Goal: Task Accomplishment & Management: Use online tool/utility

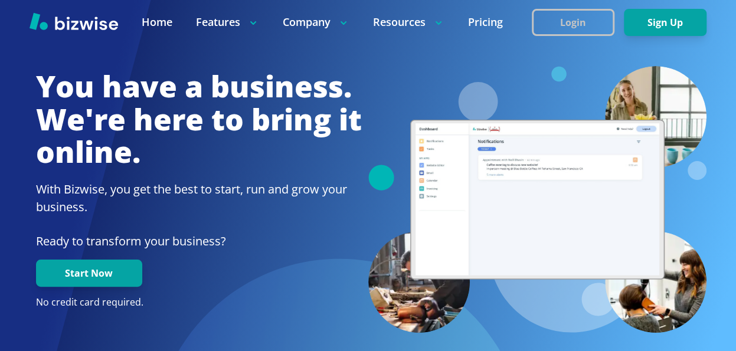
click at [575, 20] on button "Login" at bounding box center [573, 22] width 83 height 27
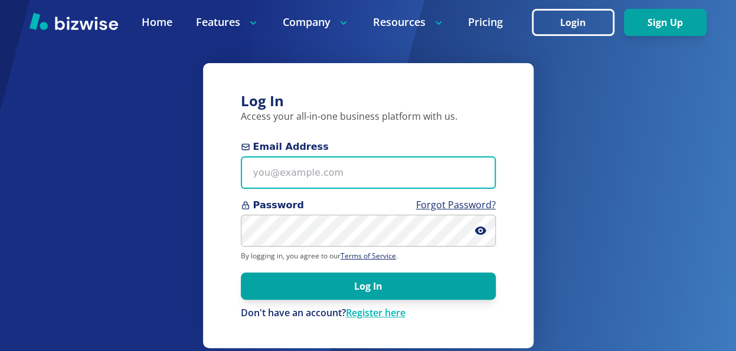
click at [326, 172] on input "Email Address" at bounding box center [368, 173] width 255 height 32
type input "[EMAIL_ADDRESS][DOMAIN_NAME]"
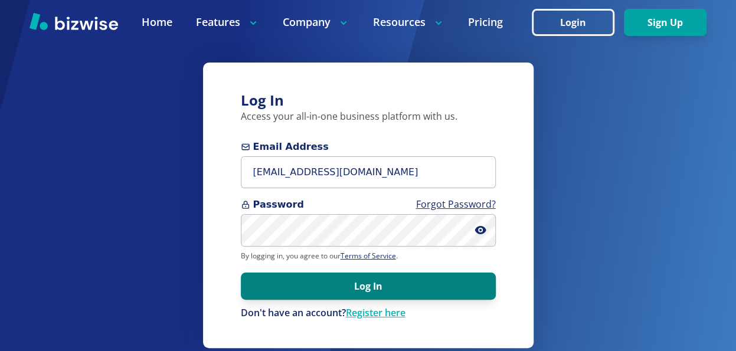
click at [395, 286] on button "Log In" at bounding box center [368, 286] width 255 height 27
click at [379, 284] on button "Log In" at bounding box center [368, 286] width 255 height 27
click at [346, 284] on button "Log In" at bounding box center [368, 286] width 255 height 27
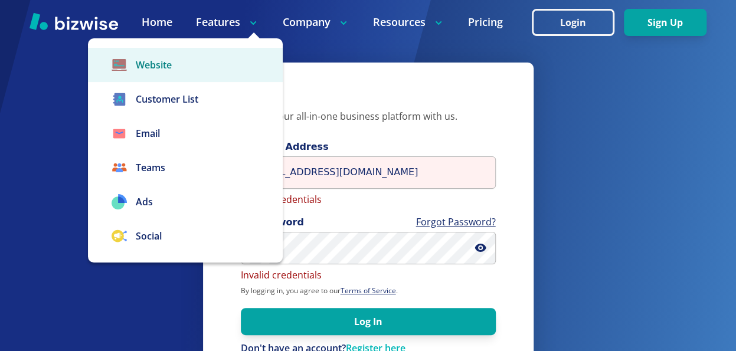
click at [163, 66] on link "Website" at bounding box center [185, 65] width 195 height 34
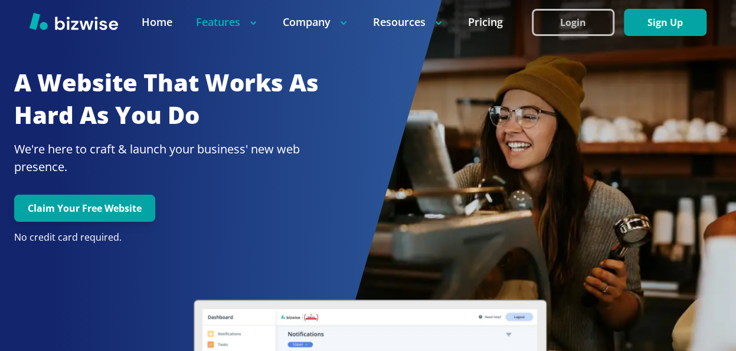
click at [585, 22] on button "Login" at bounding box center [573, 22] width 83 height 27
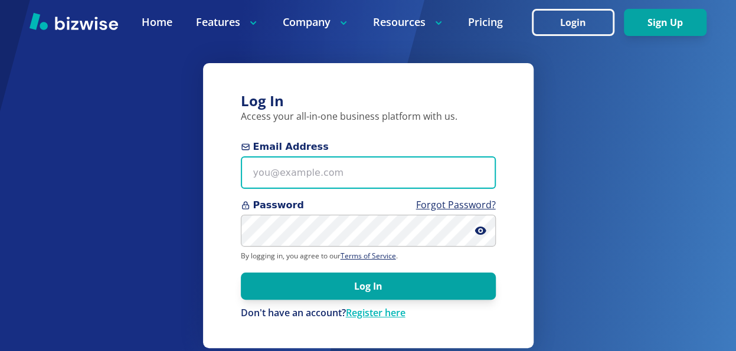
click at [313, 174] on input "Email Address" at bounding box center [368, 173] width 255 height 32
type input "[EMAIL_ADDRESS][DOMAIN_NAME]"
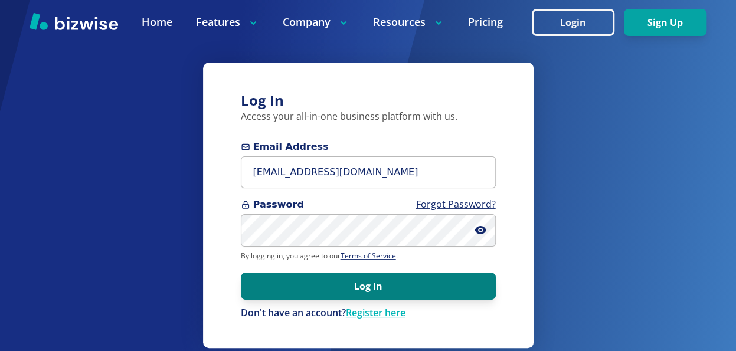
click at [373, 281] on button "Log In" at bounding box center [368, 286] width 255 height 27
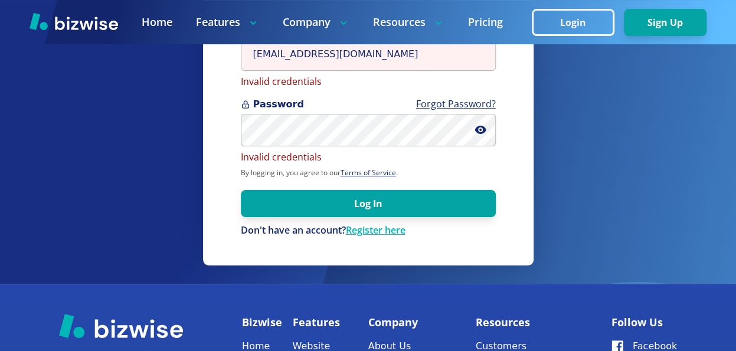
scroll to position [59, 0]
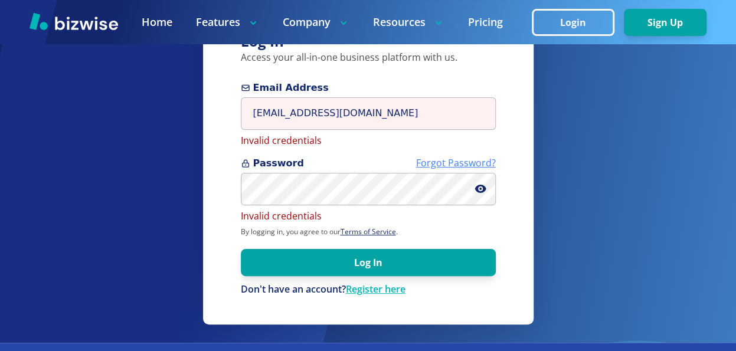
click at [458, 168] on link "Forgot Password?" at bounding box center [456, 163] width 80 height 13
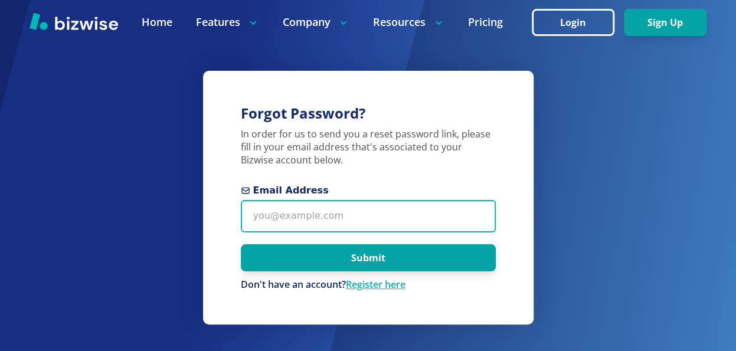
click at [358, 216] on input "Email Address" at bounding box center [368, 216] width 255 height 32
type input "themadtinter@gmail.com"
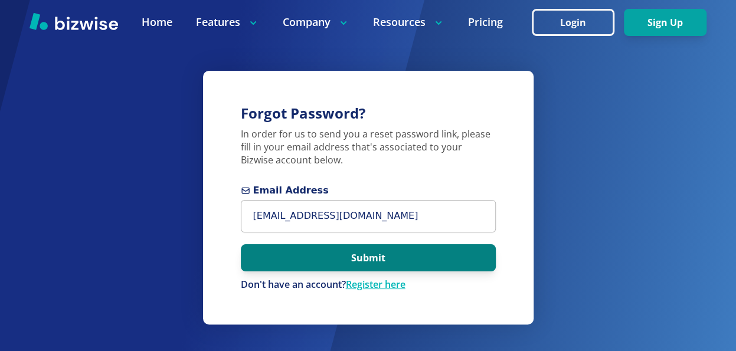
click at [356, 257] on button "Submit" at bounding box center [368, 257] width 255 height 27
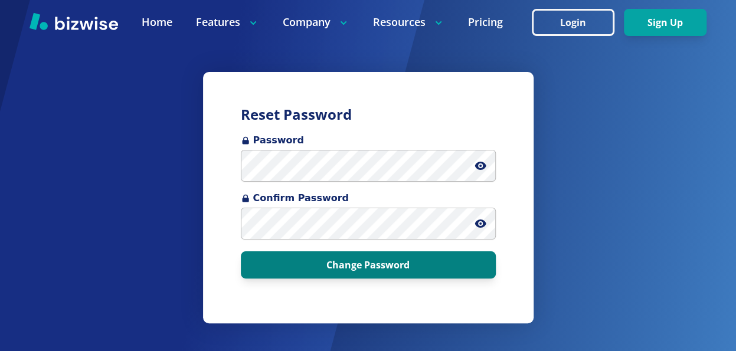
click at [391, 268] on button "Change Password" at bounding box center [368, 265] width 255 height 27
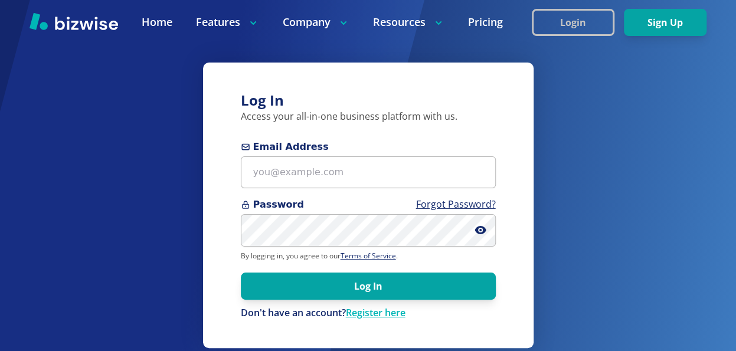
click at [567, 17] on button "Login" at bounding box center [573, 22] width 83 height 27
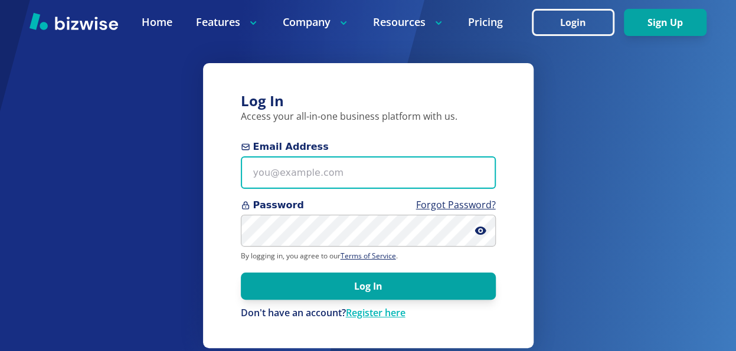
click at [304, 173] on input "Email Address" at bounding box center [368, 173] width 255 height 32
type input "themadtinter@gmail.com"
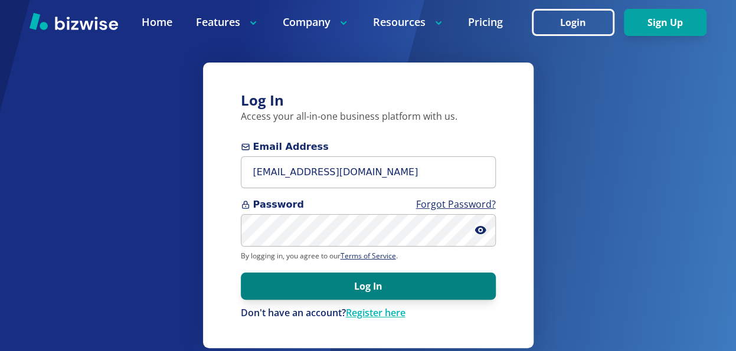
click at [319, 276] on button "Log In" at bounding box center [368, 286] width 255 height 27
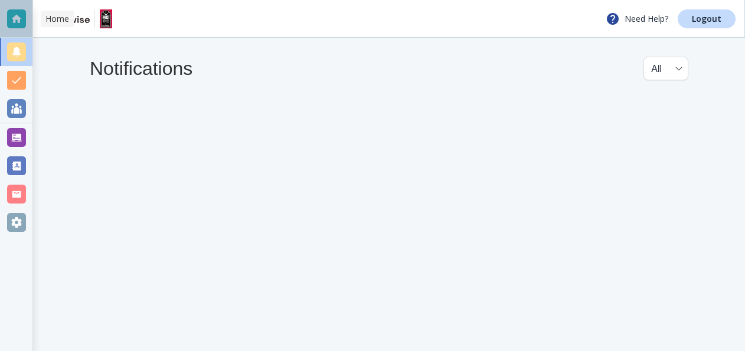
click at [21, 18] on div at bounding box center [16, 18] width 19 height 19
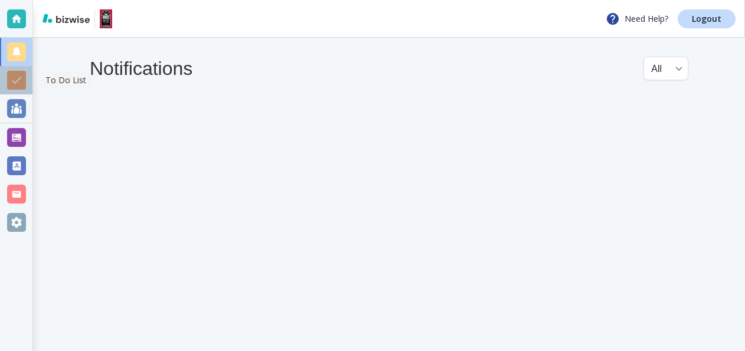
click at [21, 81] on div at bounding box center [16, 80] width 19 height 19
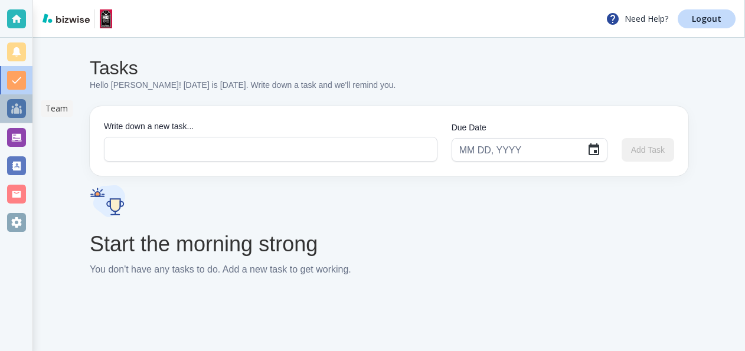
click at [22, 102] on div at bounding box center [16, 108] width 19 height 19
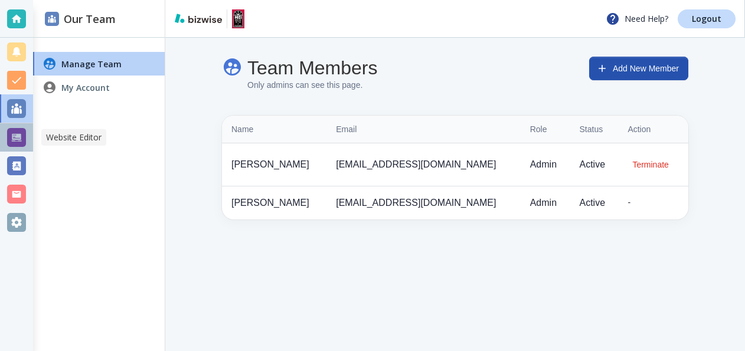
click at [17, 133] on div at bounding box center [16, 137] width 19 height 19
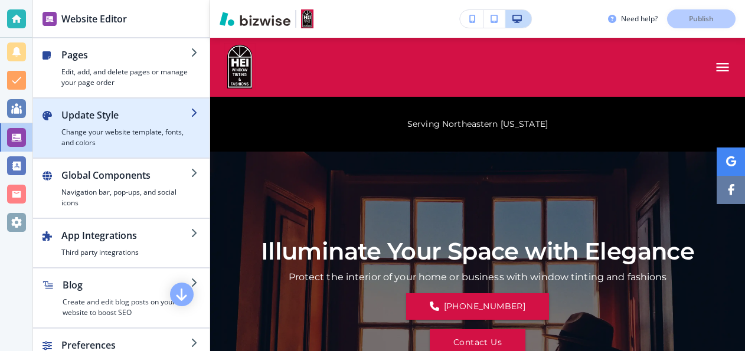
click at [191, 109] on icon "button" at bounding box center [195, 112] width 9 height 9
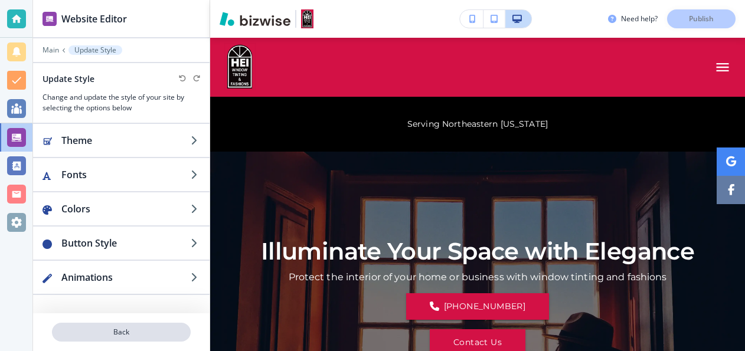
click at [124, 332] on p "Back" at bounding box center [121, 332] width 136 height 11
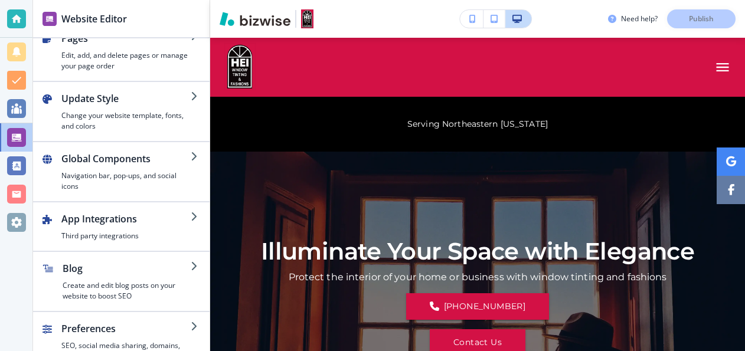
scroll to position [34, 0]
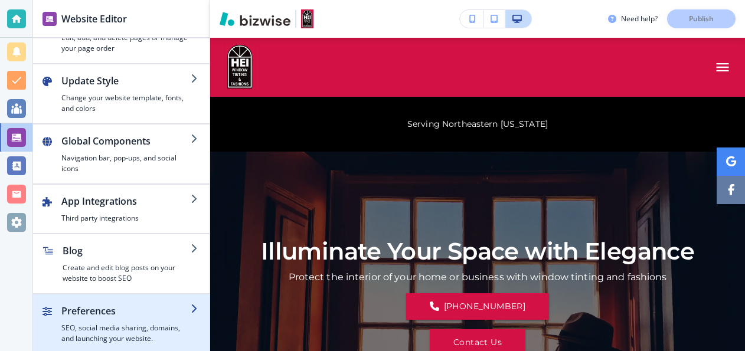
click at [191, 305] on icon "button" at bounding box center [195, 308] width 9 height 9
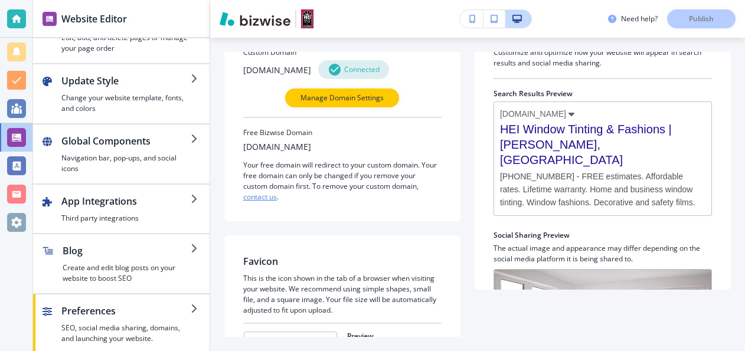
scroll to position [0, 0]
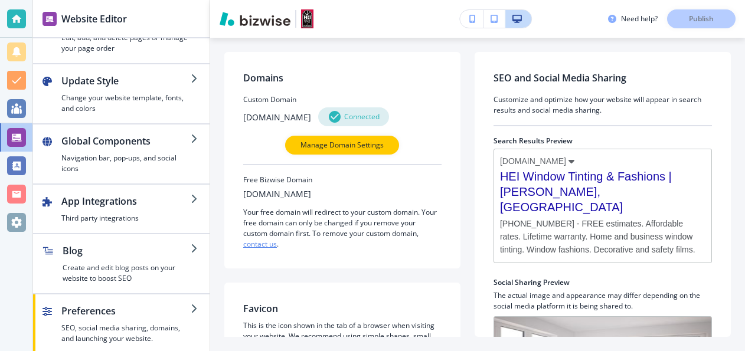
drag, startPoint x: 565, startPoint y: 76, endPoint x: 567, endPoint y: 70, distance: 6.4
click at [565, 74] on h2 "SEO and Social Media Sharing" at bounding box center [603, 78] width 219 height 14
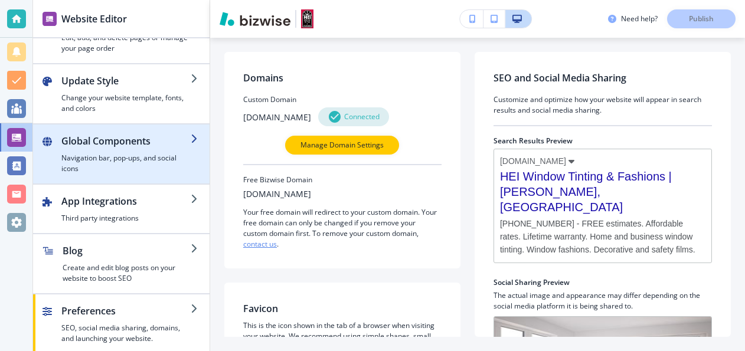
click at [191, 134] on icon "button" at bounding box center [195, 138] width 9 height 9
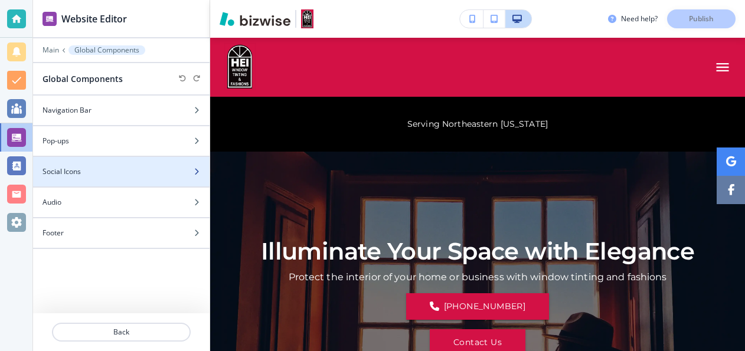
click at [196, 168] on icon "button" at bounding box center [196, 171] width 7 height 7
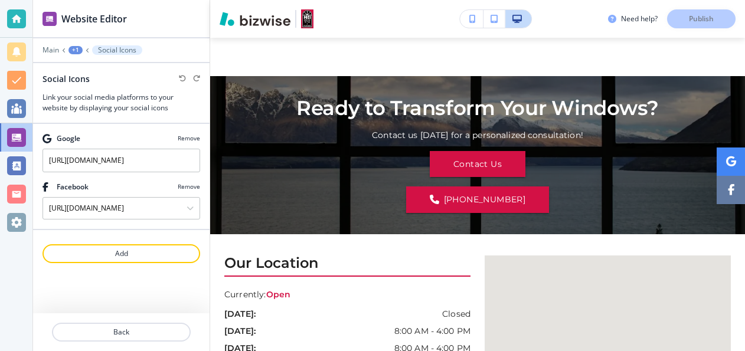
scroll to position [3510, 0]
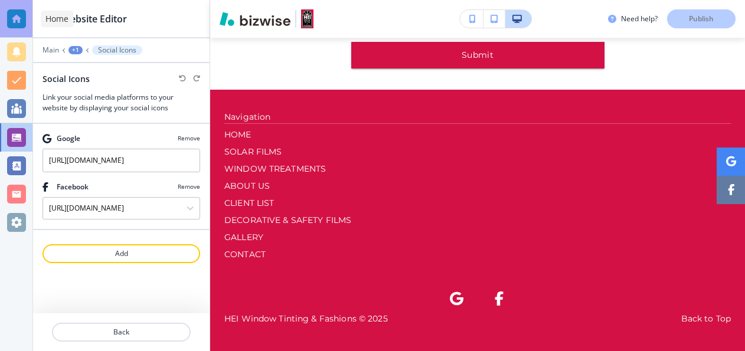
click at [19, 16] on div at bounding box center [16, 18] width 19 height 19
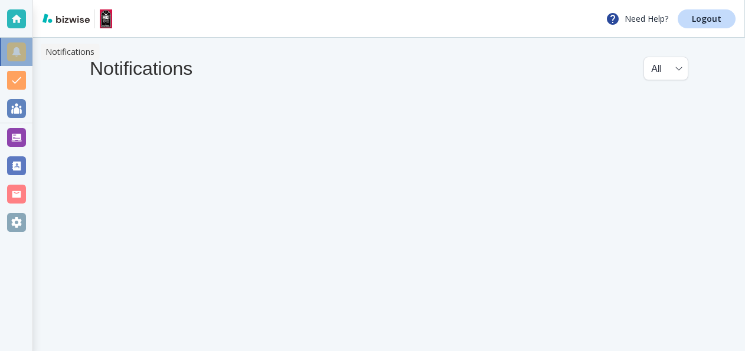
click at [17, 59] on div at bounding box center [16, 52] width 19 height 19
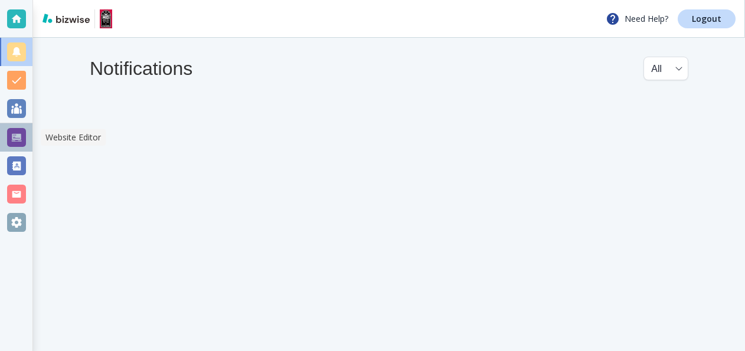
click at [19, 134] on div at bounding box center [16, 137] width 19 height 19
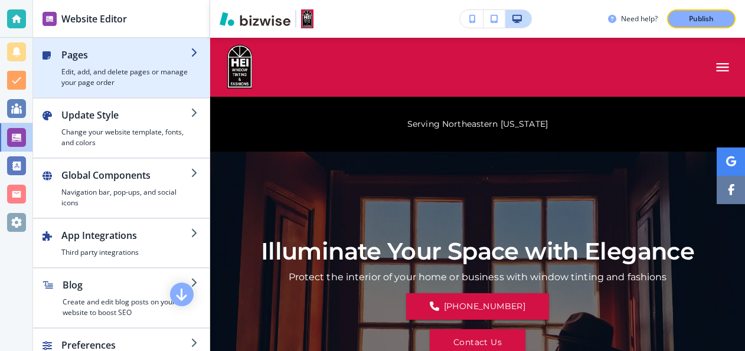
click at [191, 53] on icon "button" at bounding box center [195, 52] width 9 height 9
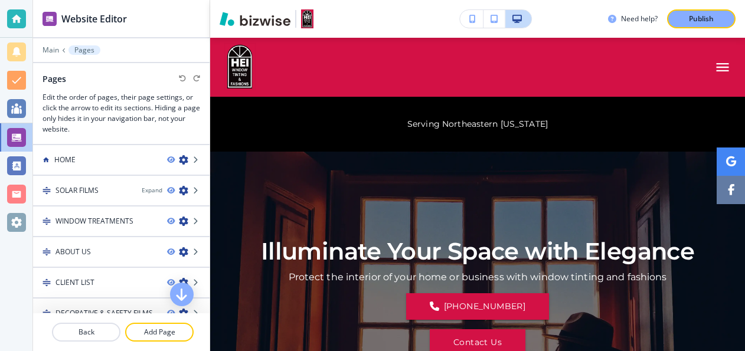
click at [187, 53] on div "Main Pages" at bounding box center [122, 49] width 158 height 9
click at [637, 18] on h3 "Need help?" at bounding box center [639, 19] width 37 height 11
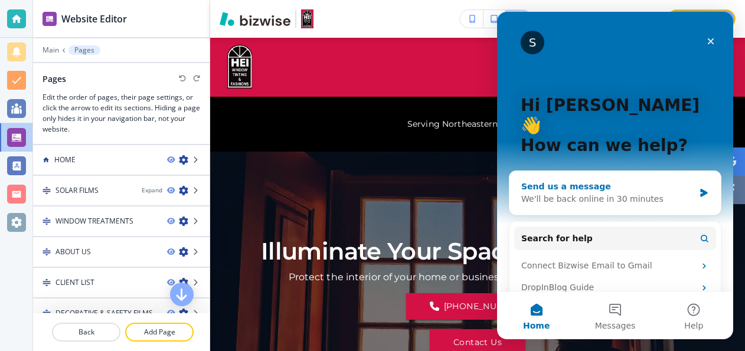
click at [583, 181] on div "Send us a message" at bounding box center [607, 187] width 173 height 12
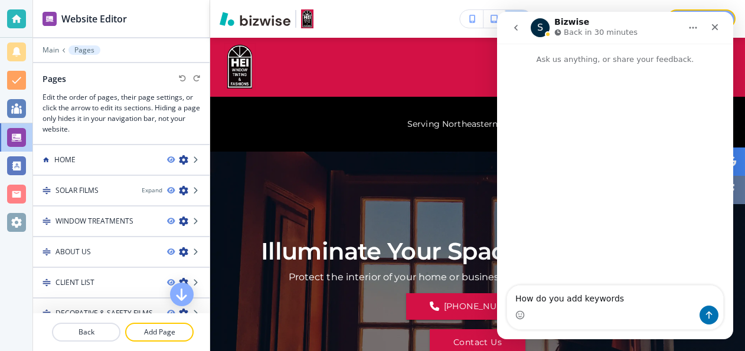
type textarea "How do you add keywords"
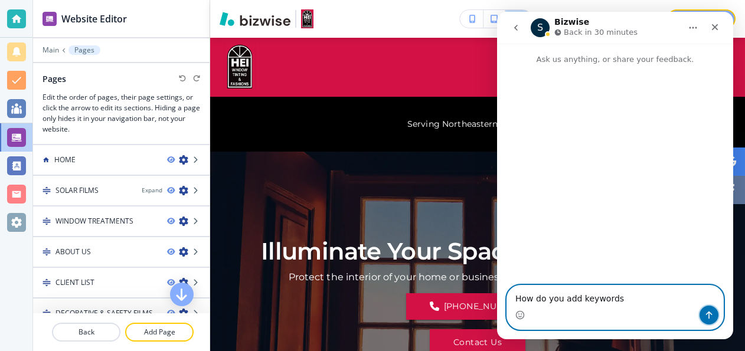
click at [708, 314] on icon "Send a message…" at bounding box center [709, 316] width 6 height 8
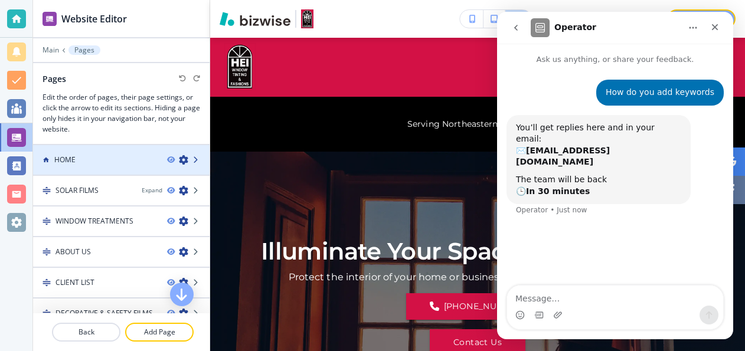
click at [193, 157] on icon at bounding box center [196, 160] width 7 height 7
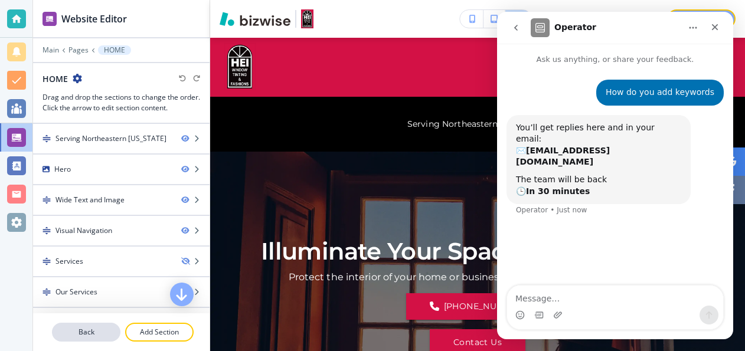
click at [71, 331] on p "Back" at bounding box center [86, 332] width 66 height 11
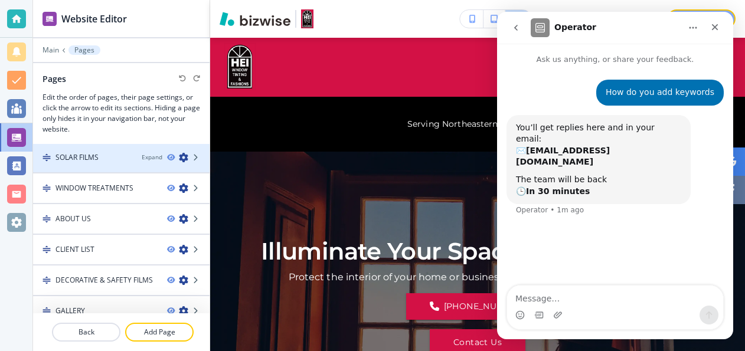
scroll to position [76, 0]
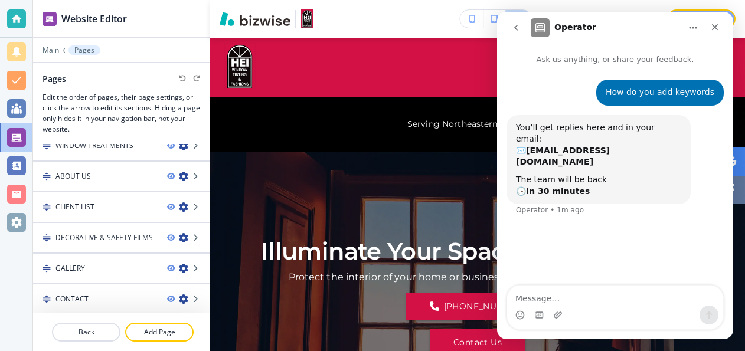
click at [4, 284] on div at bounding box center [16, 175] width 32 height 351
click at [96, 326] on button "Back" at bounding box center [86, 332] width 69 height 19
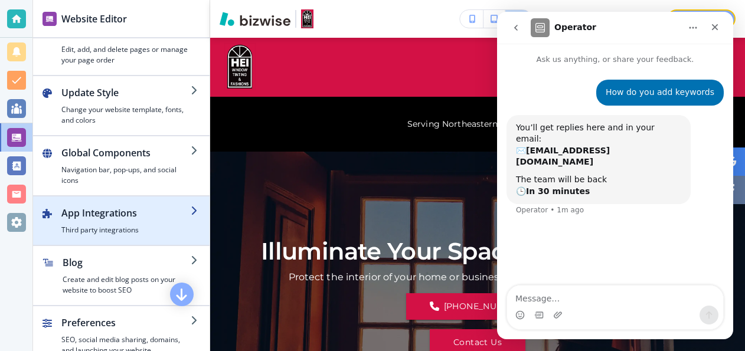
scroll to position [34, 0]
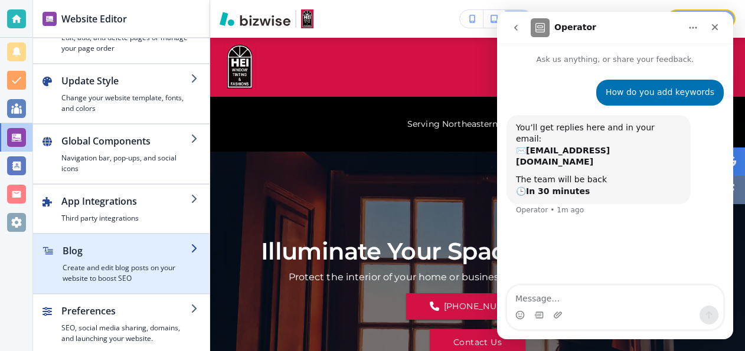
click at [106, 263] on h4 "Create and edit blog posts on your website to boost SEO" at bounding box center [127, 273] width 128 height 21
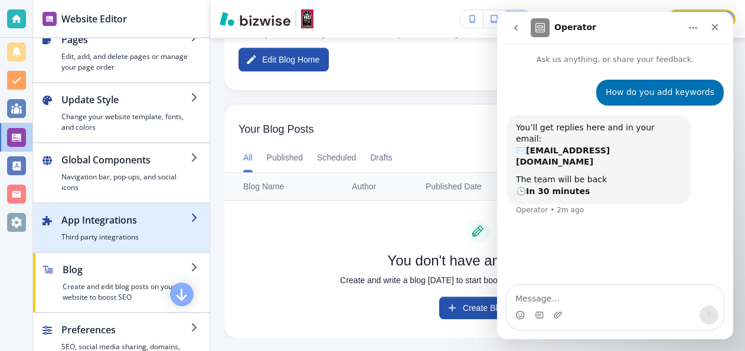
scroll to position [0, 0]
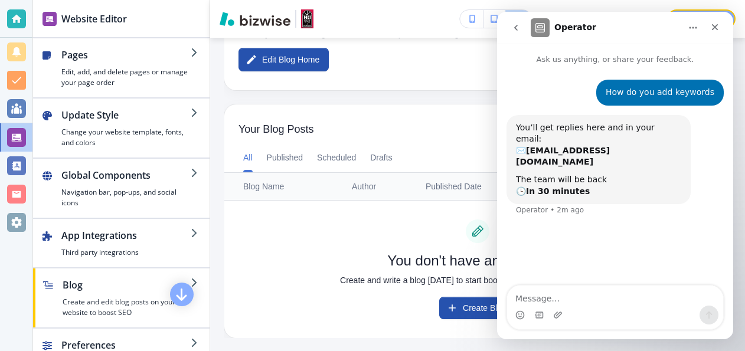
click at [402, 21] on div "Need help? Publish" at bounding box center [477, 18] width 535 height 19
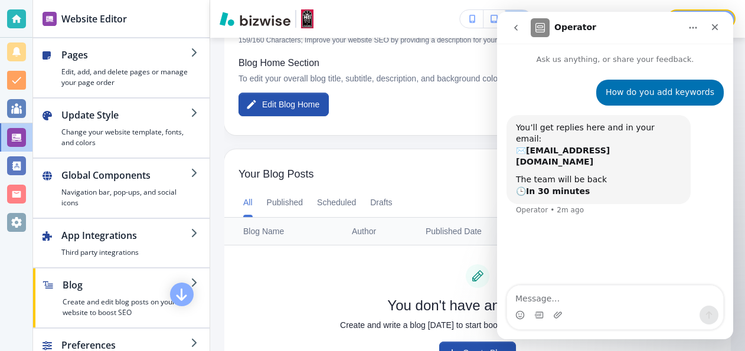
scroll to position [139, 0]
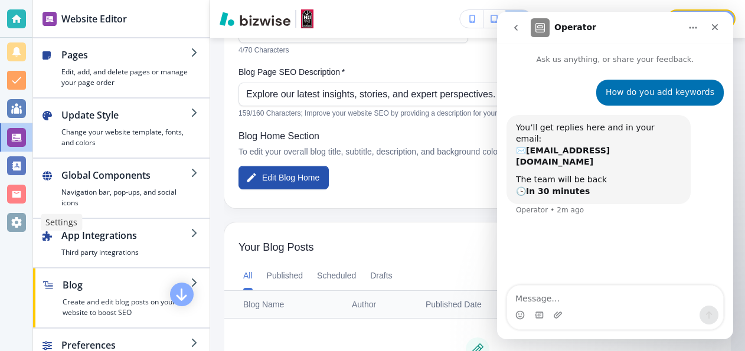
click at [8, 223] on div at bounding box center [16, 222] width 19 height 19
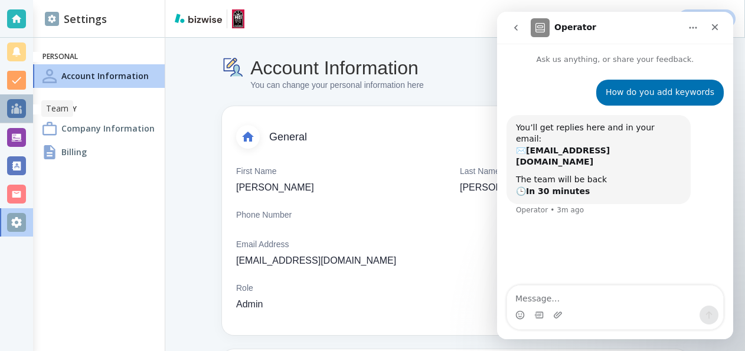
click at [20, 105] on div at bounding box center [16, 108] width 19 height 19
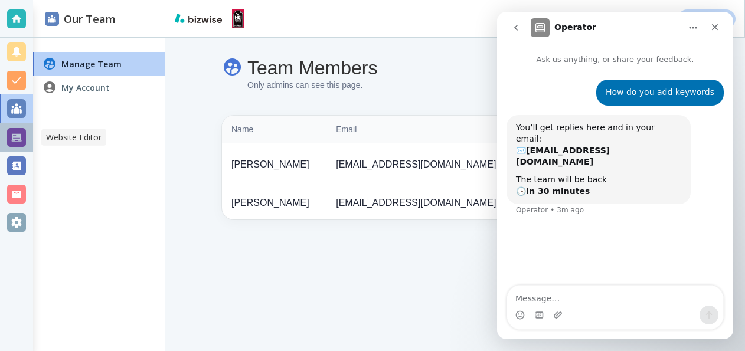
click at [21, 144] on div at bounding box center [16, 137] width 19 height 19
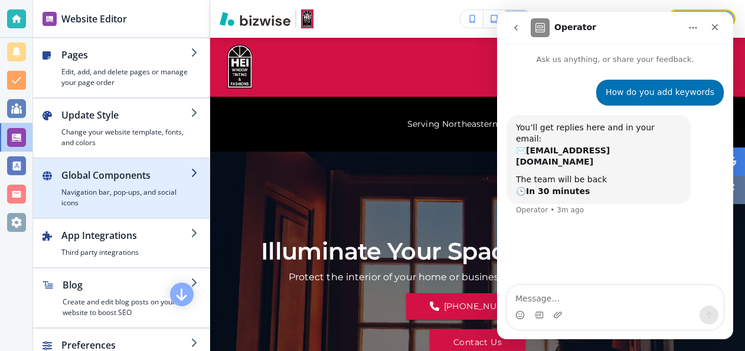
scroll to position [34, 0]
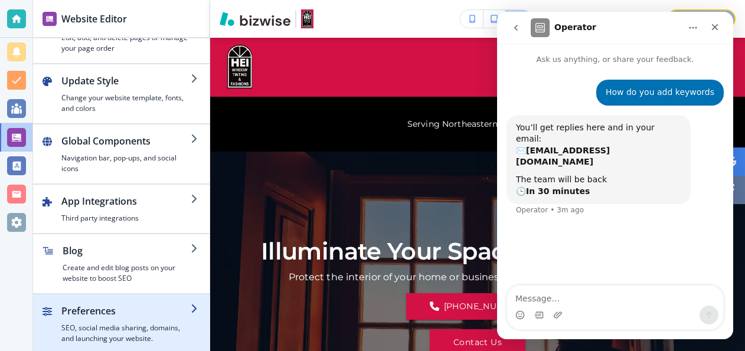
click at [97, 304] on h2 "Preferences" at bounding box center [125, 311] width 129 height 14
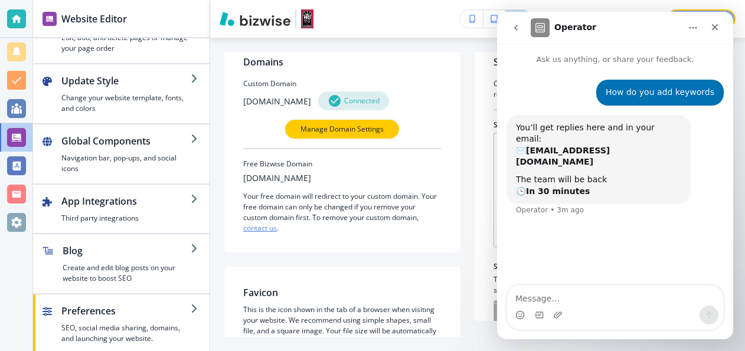
scroll to position [0, 0]
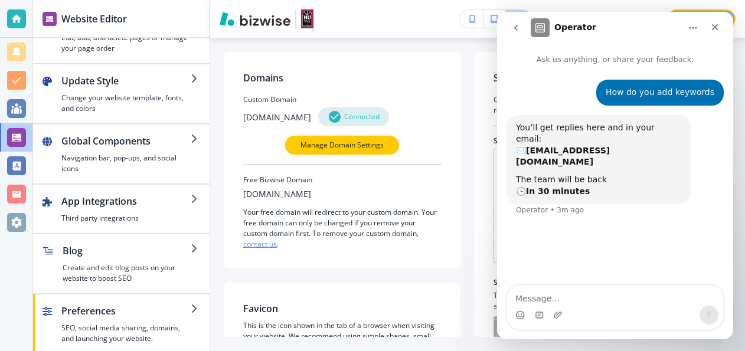
click at [513, 27] on icon "go back" at bounding box center [515, 27] width 9 height 9
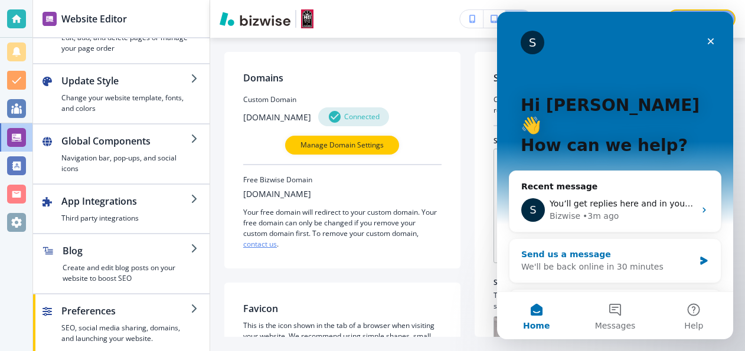
click at [703, 256] on icon "Intercom messenger" at bounding box center [704, 260] width 10 height 9
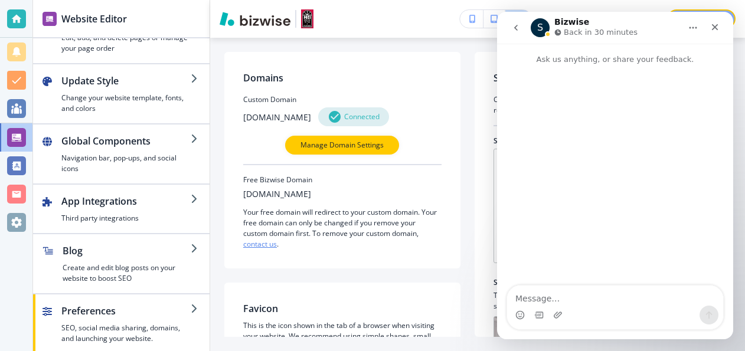
click at [519, 30] on icon "go back" at bounding box center [515, 27] width 9 height 9
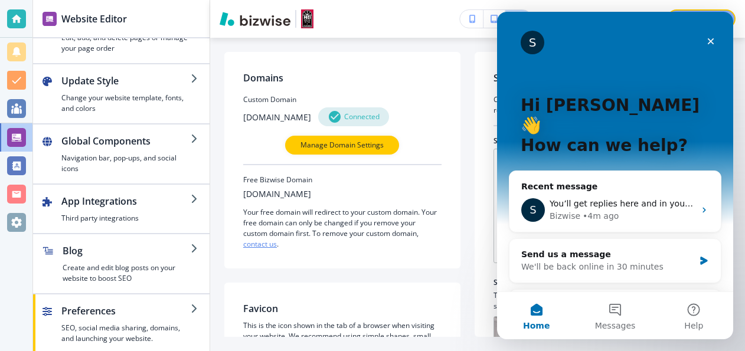
click at [468, 54] on div at bounding box center [468, 194] width 14 height 285
click at [619, 316] on button "Messages" at bounding box center [615, 315] width 79 height 47
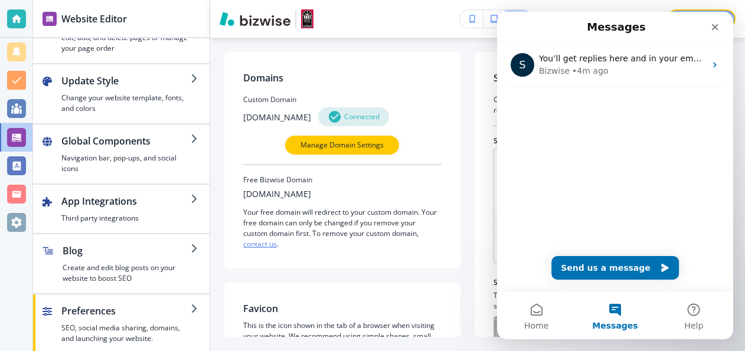
click at [461, 44] on div "Domains Custom Domain heitint.com Connected Manage Domain Settings Free Bizwise…" at bounding box center [477, 195] width 535 height 314
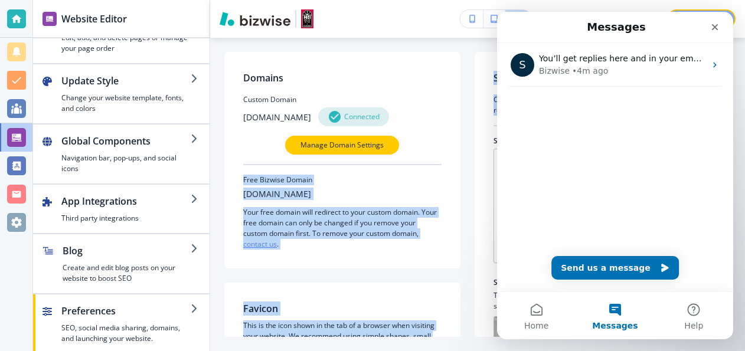
drag, startPoint x: 465, startPoint y: 145, endPoint x: 425, endPoint y: 141, distance: 40.9
click at [425, 141] on div "Domains Custom Domain heitint.com Connected Manage Domain Settings Free Bizwise…" at bounding box center [477, 194] width 507 height 285
drag, startPoint x: 425, startPoint y: 141, endPoint x: 468, endPoint y: 139, distance: 43.2
click at [468, 139] on div at bounding box center [468, 194] width 14 height 285
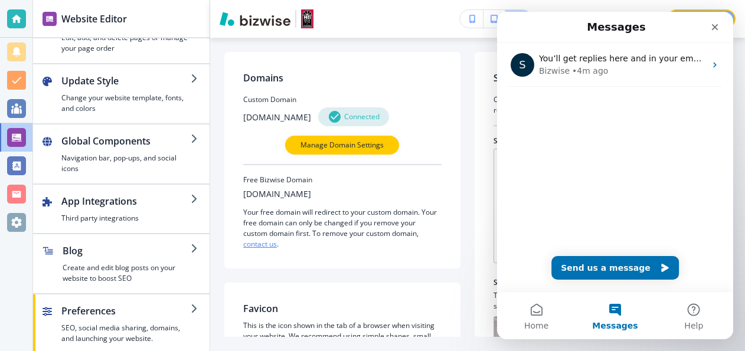
click at [476, 238] on div "SEO and Social Media Sharing Customize and optimize how your website will appea…" at bounding box center [603, 194] width 256 height 285
click at [720, 28] on div "Close" at bounding box center [715, 27] width 21 height 21
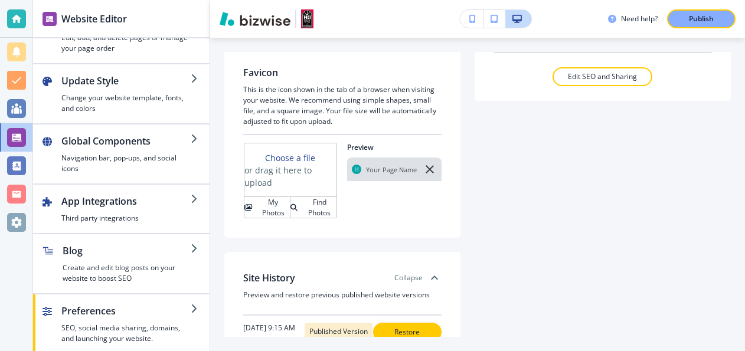
scroll to position [177, 0]
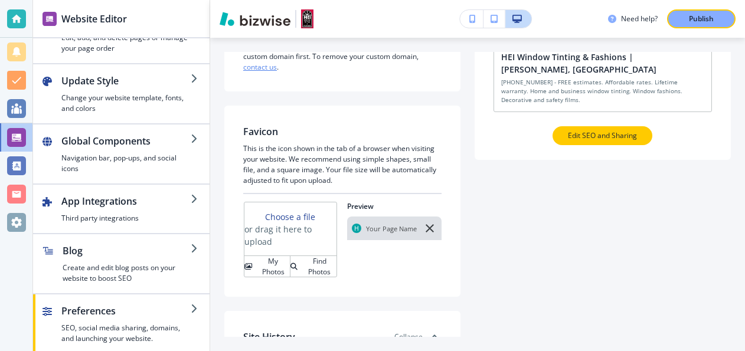
click at [568, 131] on p "Edit SEO and Sharing" at bounding box center [602, 136] width 69 height 11
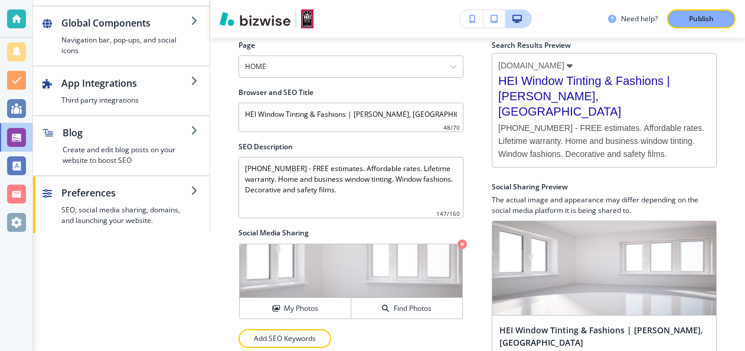
scroll to position [137, 0]
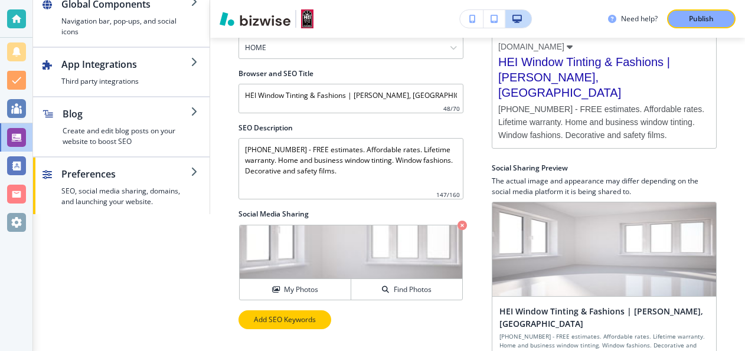
click at [296, 316] on p "Add SEO Keywords" at bounding box center [285, 320] width 62 height 11
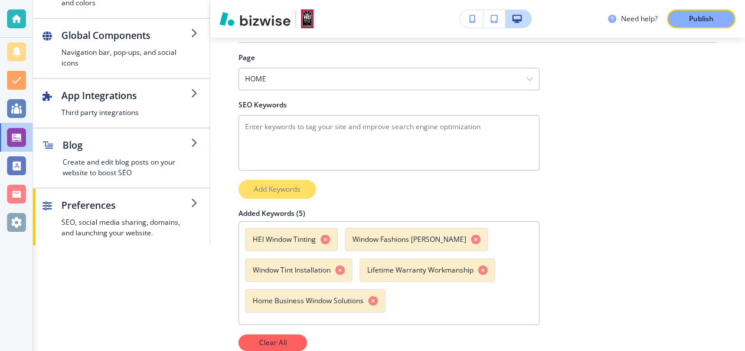
click at [279, 179] on div "Page HOME HOME SOLAR FILMS WINDOW TINTING FAQ WINDOW TREATMENTS ABOUT US CLIENT…" at bounding box center [389, 202] width 301 height 299
click at [496, 230] on div "HEI Window Tinting Window Fashions Wilkes-Barre Window Tint Installation Lifeti…" at bounding box center [389, 273] width 301 height 104
click at [446, 284] on div "HEI Window Tinting Window Fashions Wilkes-Barre Window Tint Installation Lifeti…" at bounding box center [389, 273] width 301 height 104
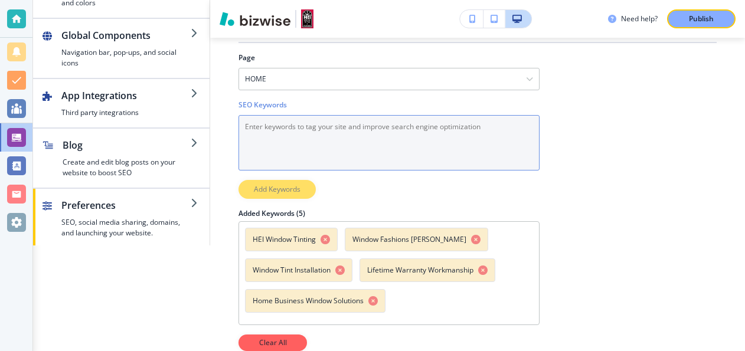
click at [273, 119] on Keywords "SEO Keywords" at bounding box center [389, 143] width 301 height 56
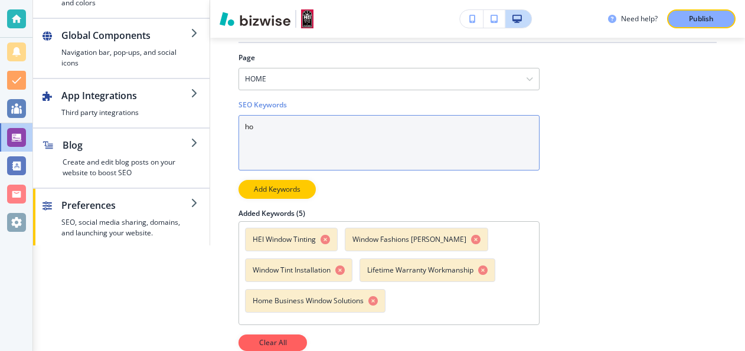
type Keywords "h"
type Keywords "House Tint"
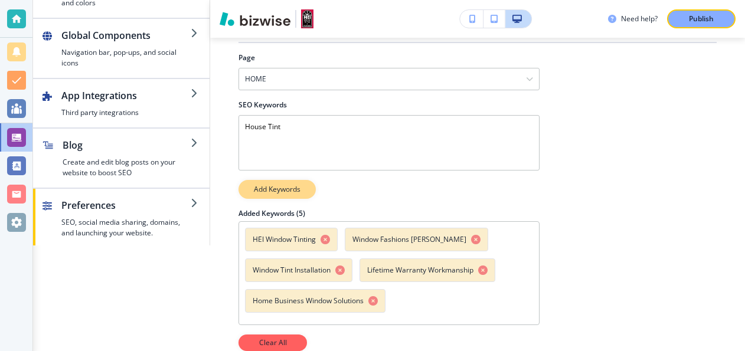
click at [279, 184] on p "Add Keywords" at bounding box center [277, 189] width 47 height 11
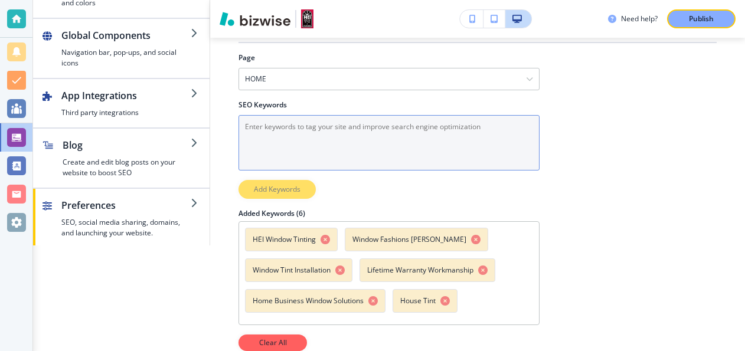
click at [296, 122] on Keywords "SEO Keywords" at bounding box center [389, 143] width 301 height 56
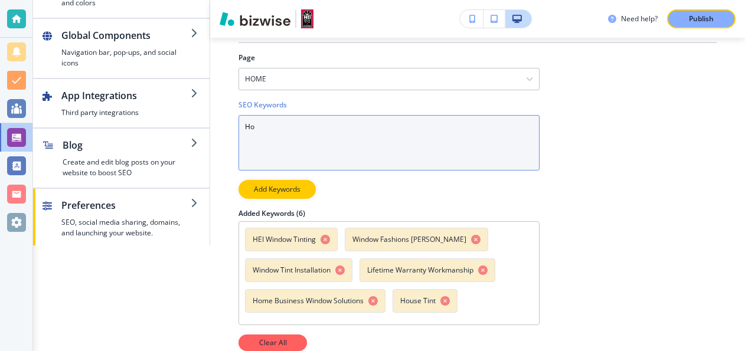
type Keywords "H"
type Keywords "Home Tint"
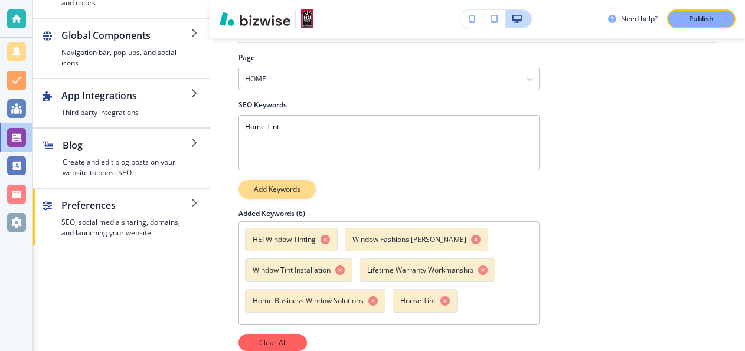
click at [282, 184] on p "Add Keywords" at bounding box center [277, 189] width 47 height 11
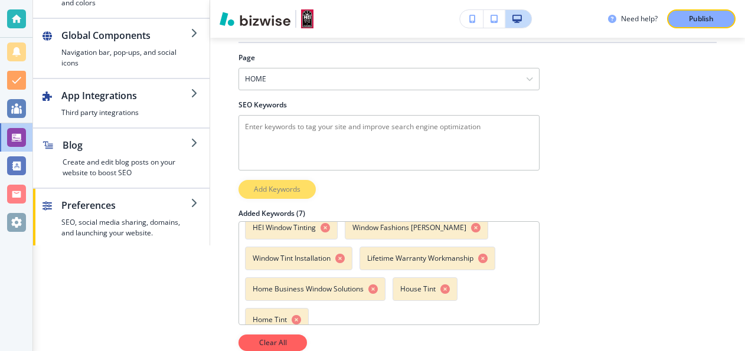
scroll to position [0, 0]
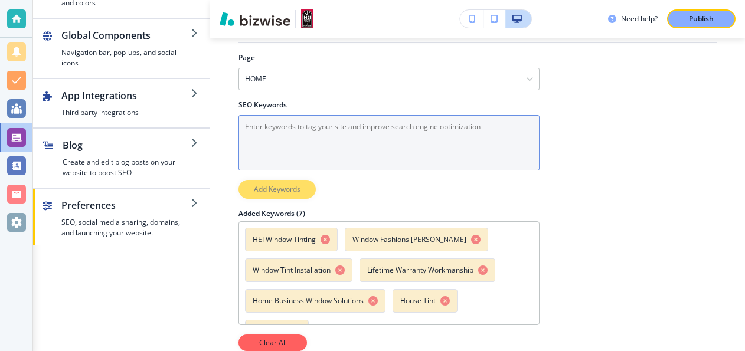
click at [296, 120] on Keywords "SEO Keywords" at bounding box center [389, 143] width 301 height 56
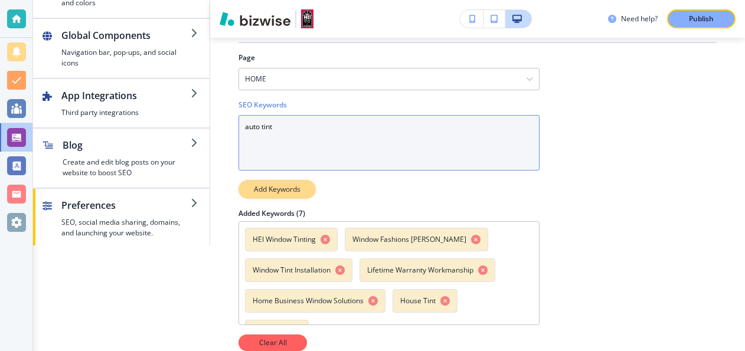
type Keywords "auto tint"
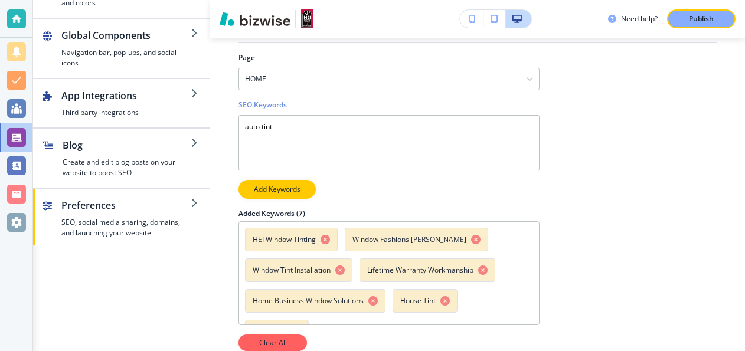
click at [272, 180] on button "Add Keywords" at bounding box center [277, 189] width 77 height 19
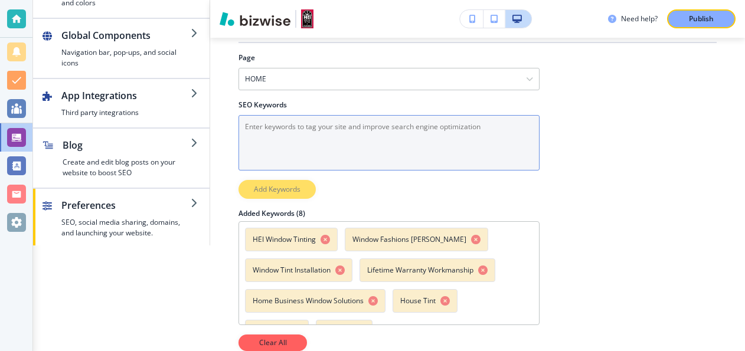
click at [282, 116] on Keywords "SEO Keywords" at bounding box center [389, 143] width 301 height 56
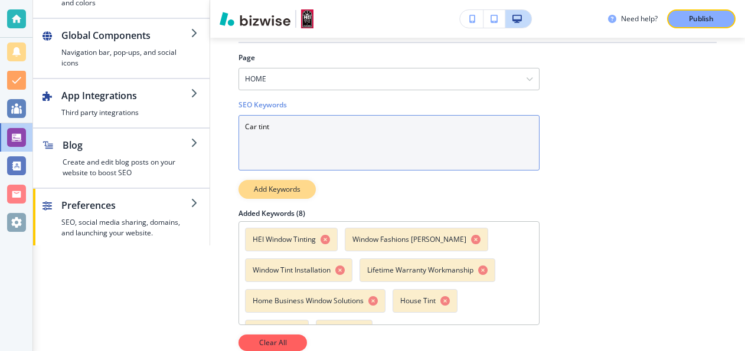
type Keywords "Car tint"
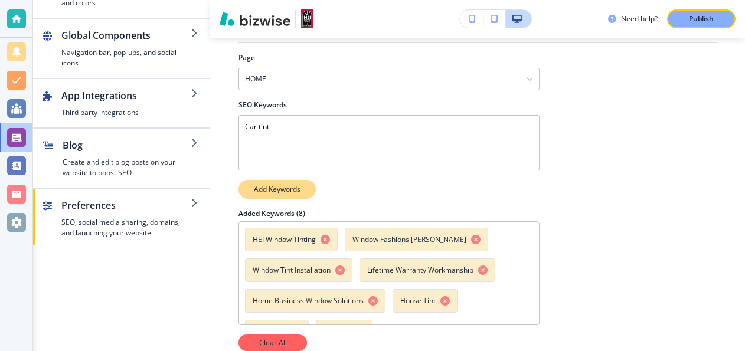
click at [275, 184] on p "Add Keywords" at bounding box center [277, 189] width 47 height 11
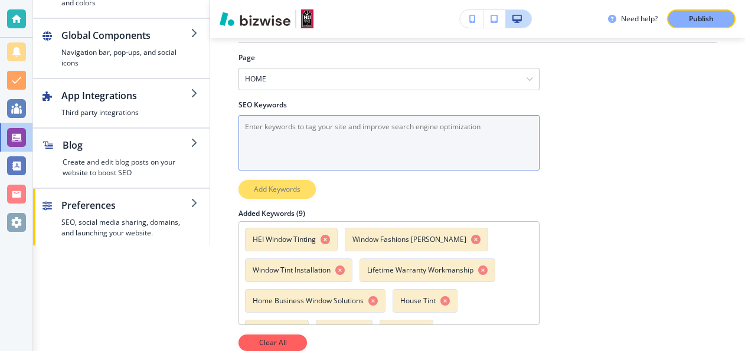
click at [276, 125] on Keywords "SEO Keywords" at bounding box center [389, 143] width 301 height 56
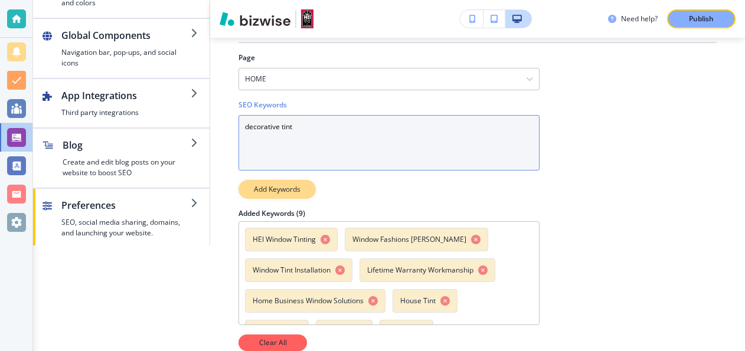
type Keywords "decorative tint"
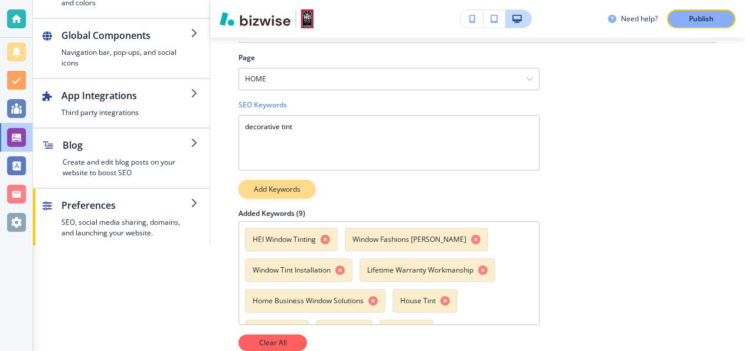
click at [267, 184] on p "Add Keywords" at bounding box center [277, 189] width 47 height 11
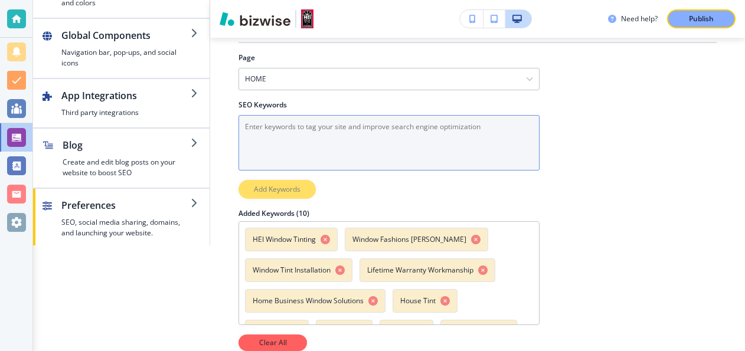
click at [249, 116] on Keywords "SEO Keywords" at bounding box center [389, 143] width 301 height 56
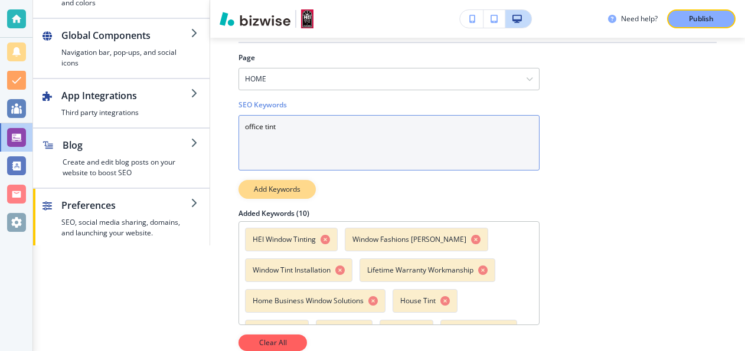
type Keywords "office tint"
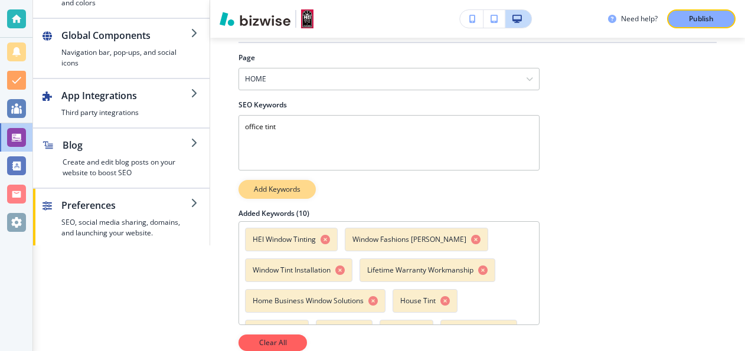
drag, startPoint x: 296, startPoint y: 180, endPoint x: 295, endPoint y: 168, distance: 12.5
click at [296, 184] on p "Add Keywords" at bounding box center [277, 189] width 47 height 11
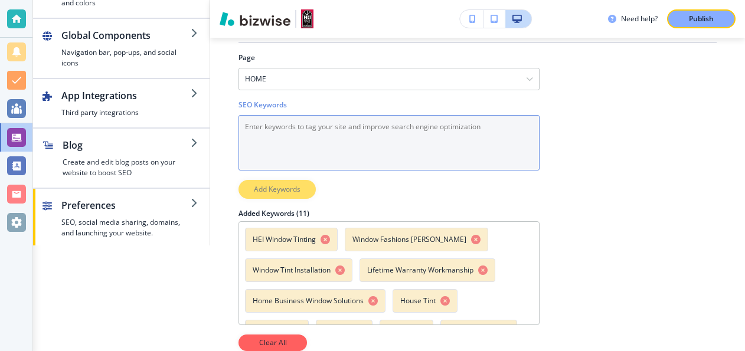
click at [275, 121] on Keywords "SEO Keywords" at bounding box center [389, 143] width 301 height 56
type Keywords "business tint"
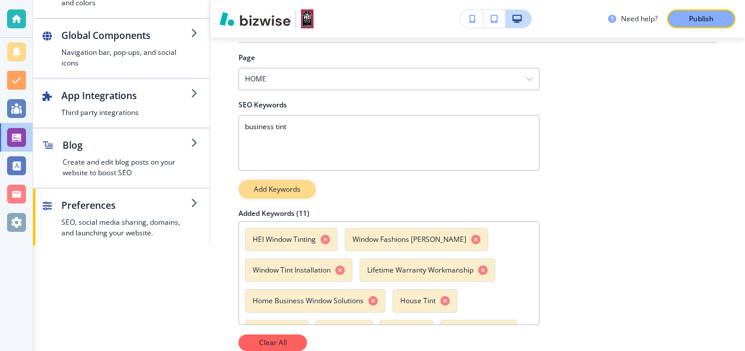
click at [274, 184] on p "Add Keywords" at bounding box center [277, 189] width 47 height 11
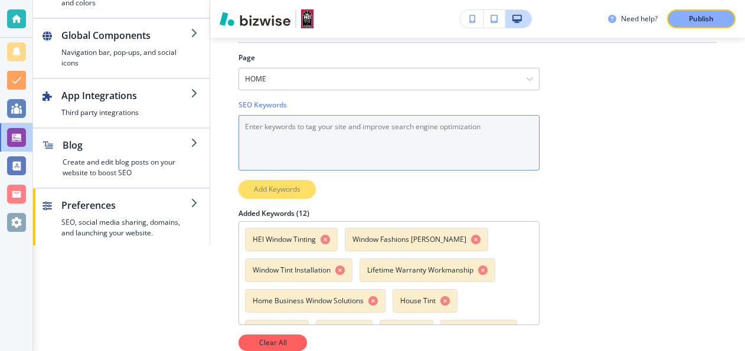
click at [286, 116] on Keywords "SEO Keywords" at bounding box center [389, 143] width 301 height 56
type Keywords "uv protection"
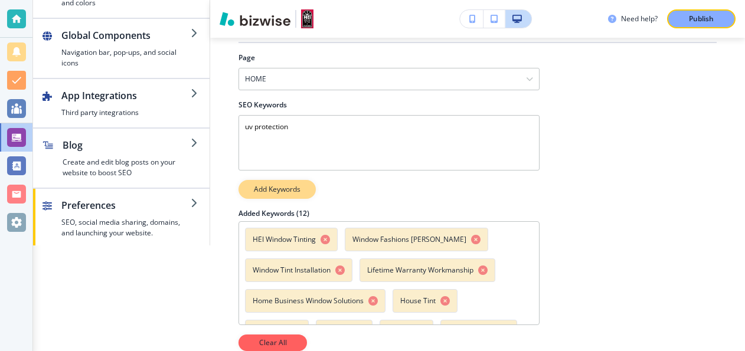
click at [283, 184] on p "Add Keywords" at bounding box center [277, 189] width 47 height 11
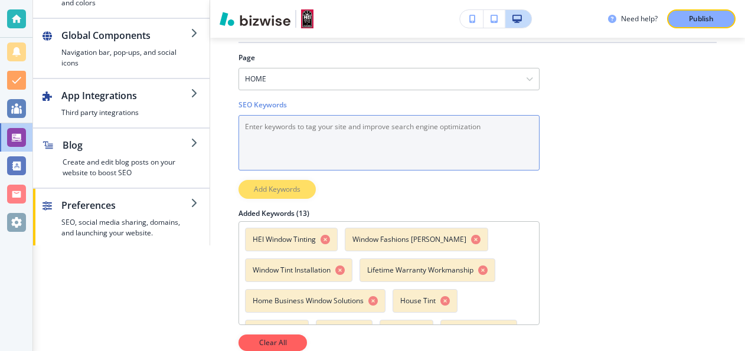
click at [297, 122] on Keywords "SEO Keywords" at bounding box center [389, 143] width 301 height 56
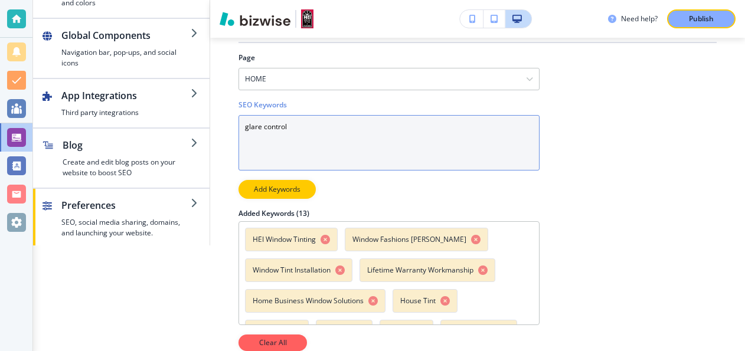
type Keywords "glare control"
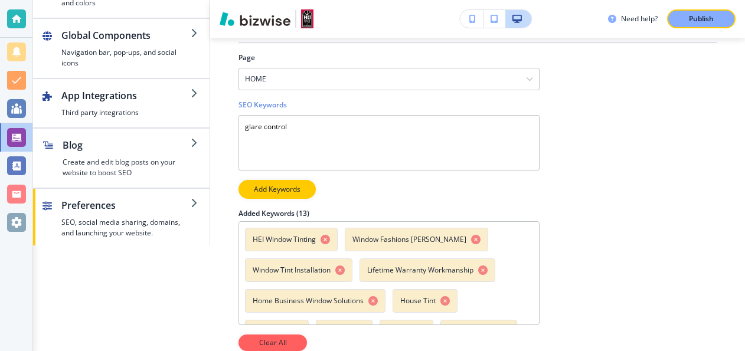
click at [278, 171] on div at bounding box center [389, 175] width 301 height 9
click at [274, 184] on p "Add Keywords" at bounding box center [277, 189] width 47 height 11
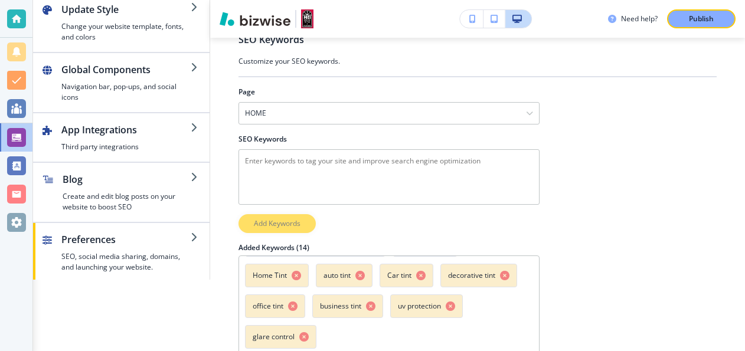
scroll to position [113, 0]
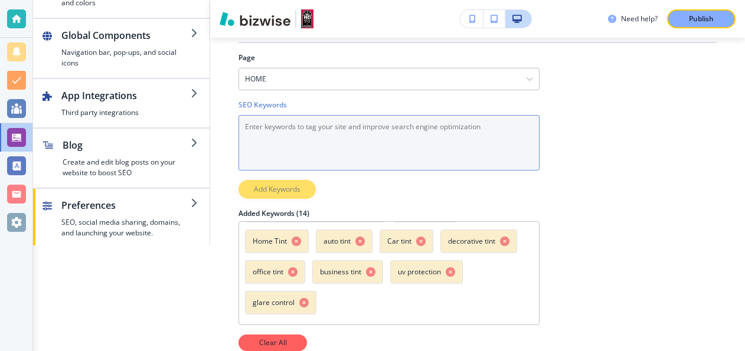
click at [297, 118] on Keywords "SEO Keywords" at bounding box center [389, 143] width 301 height 56
type Keywords "roller shades"
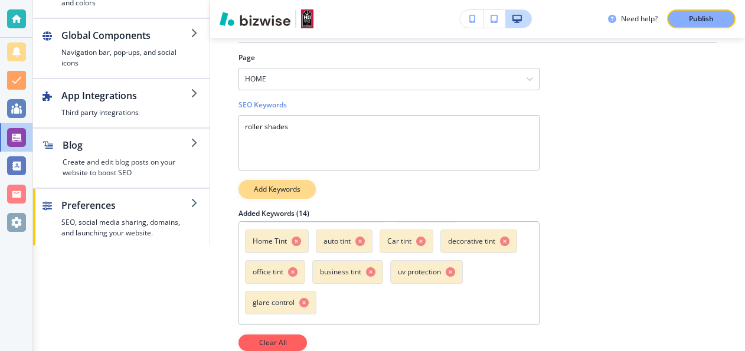
click at [271, 184] on p "Add Keywords" at bounding box center [277, 189] width 47 height 11
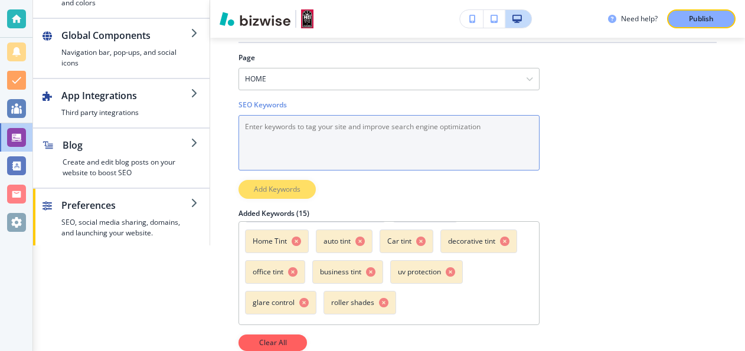
drag, startPoint x: 279, startPoint y: 116, endPoint x: 270, endPoint y: 99, distance: 19.6
click at [279, 116] on Keywords "SEO Keywords" at bounding box center [389, 143] width 301 height 56
type Keywords "cell shades"
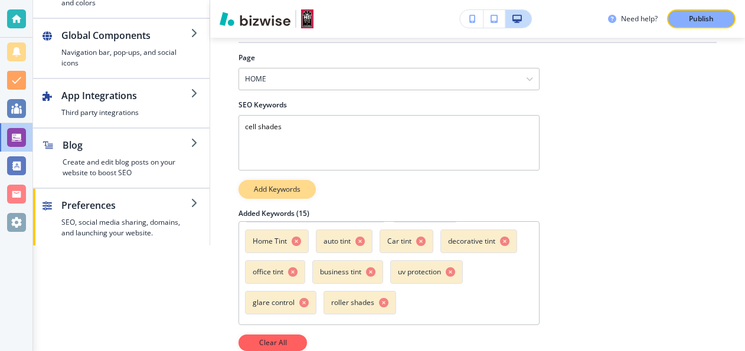
click at [275, 184] on p "Add Keywords" at bounding box center [277, 189] width 47 height 11
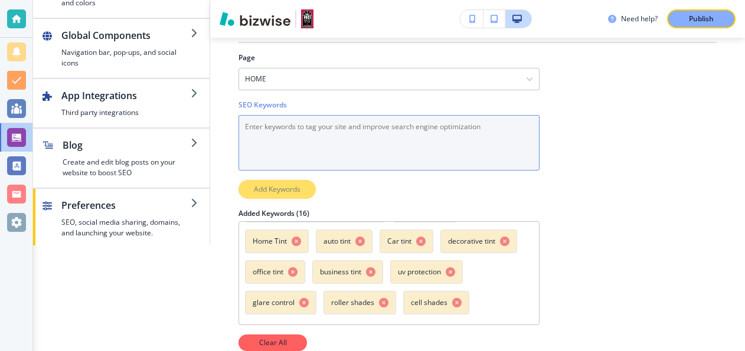
click at [294, 115] on Keywords "SEO Keywords" at bounding box center [389, 143] width 301 height 56
type Keywords "commercial tinting"
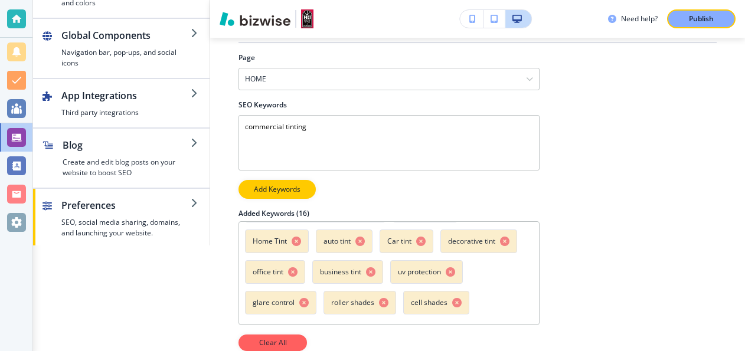
click at [274, 184] on p "Add Keywords" at bounding box center [277, 189] width 47 height 11
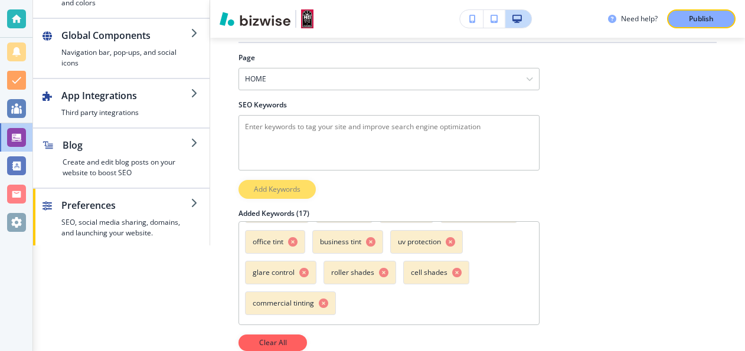
scroll to position [120, 0]
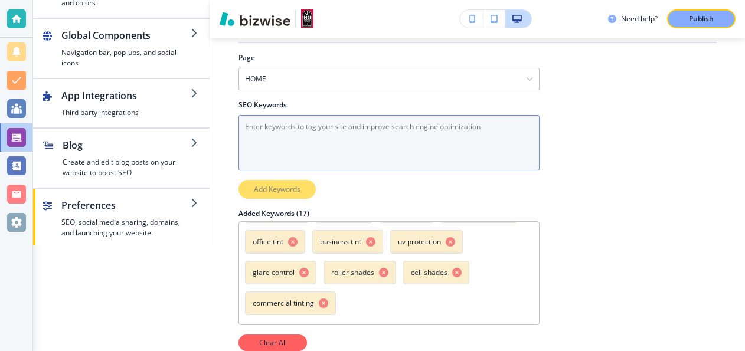
click at [302, 128] on Keywords "SEO Keywords" at bounding box center [389, 143] width 301 height 56
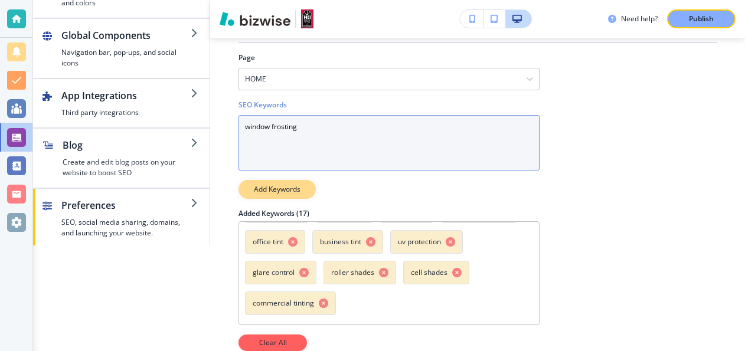
type Keywords "window frosting"
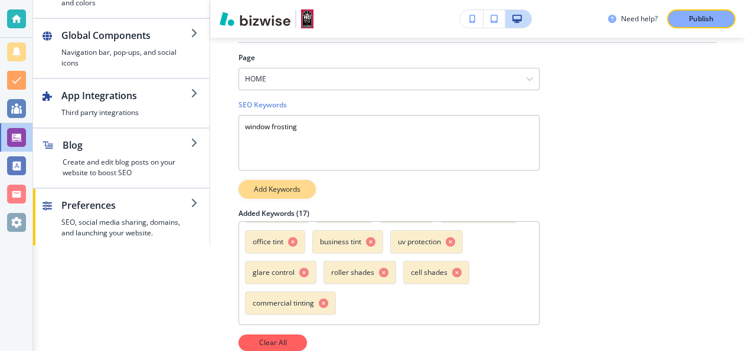
click at [265, 184] on p "Add Keywords" at bounding box center [277, 189] width 47 height 11
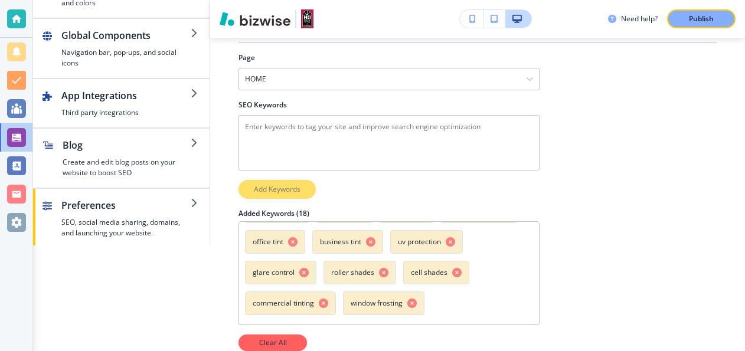
scroll to position [0, 0]
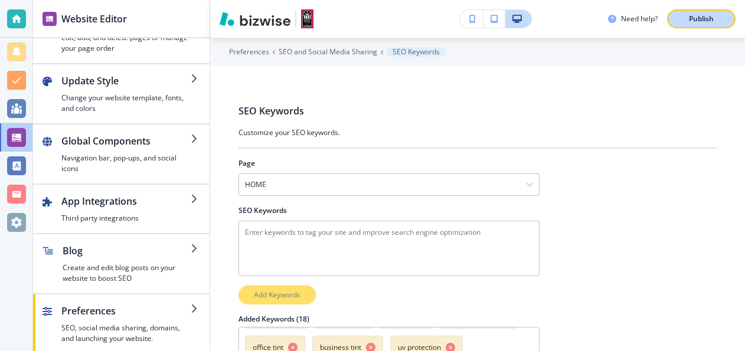
click at [710, 19] on p "Publish" at bounding box center [701, 19] width 25 height 11
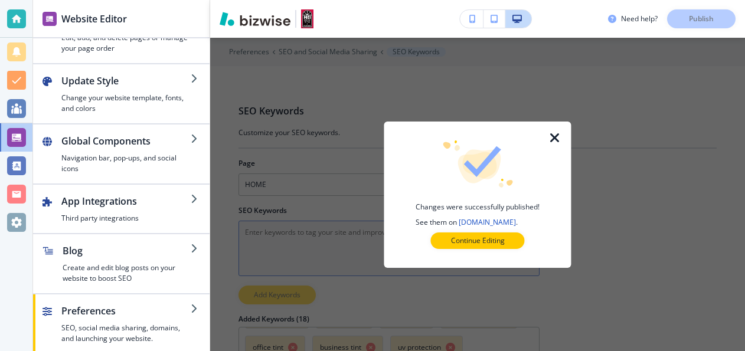
click at [514, 240] on button "Continue Editing" at bounding box center [478, 241] width 94 height 17
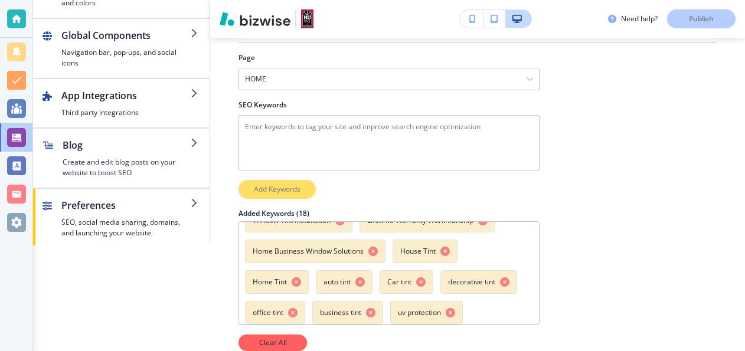
scroll to position [73, 0]
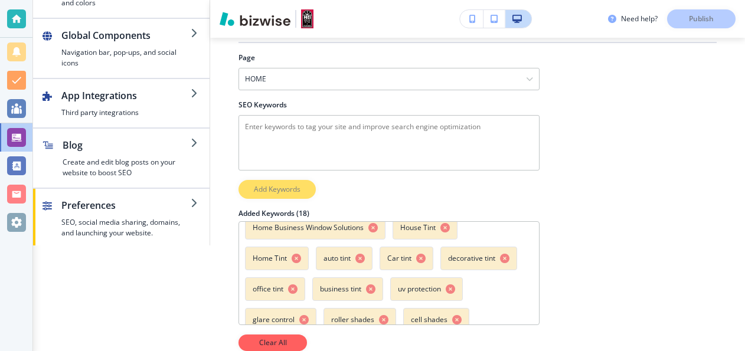
click at [539, 307] on div "HEI Window Tinting Window Fashions Wilkes-Barre Window Tint Installation Lifeti…" at bounding box center [389, 273] width 301 height 104
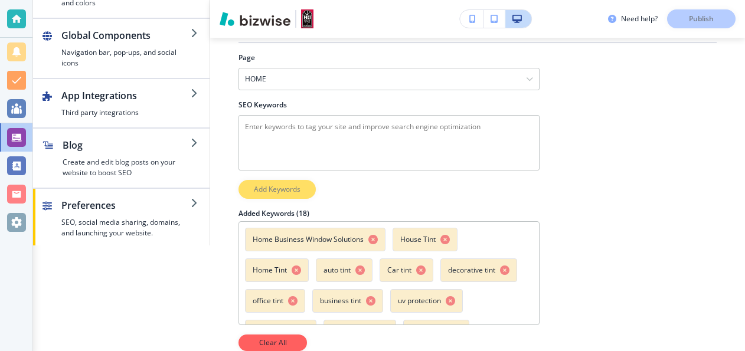
scroll to position [120, 0]
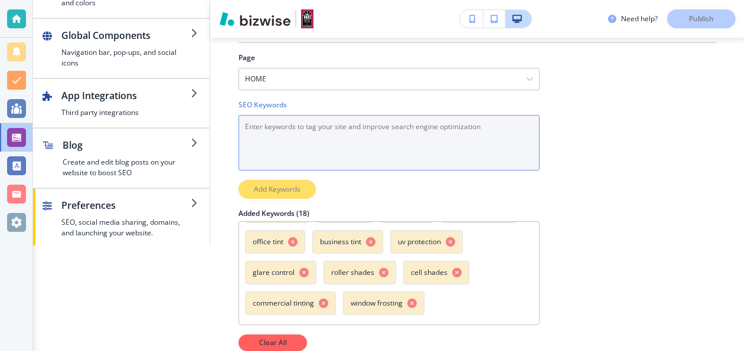
click at [259, 116] on Keywords "SEO Keywords" at bounding box center [389, 143] width 301 height 56
type Keywords "Window tinting near me"
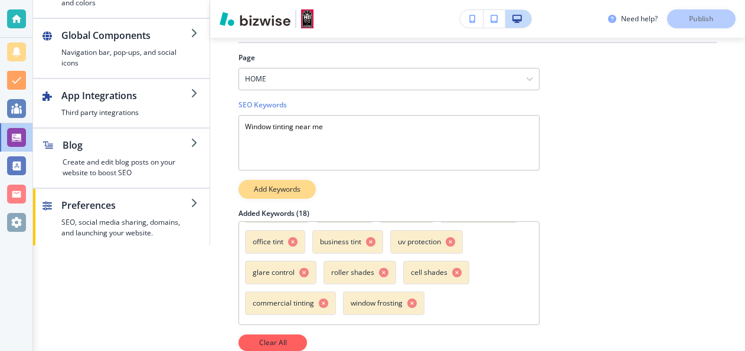
click at [290, 184] on p "Add Keywords" at bounding box center [277, 189] width 47 height 11
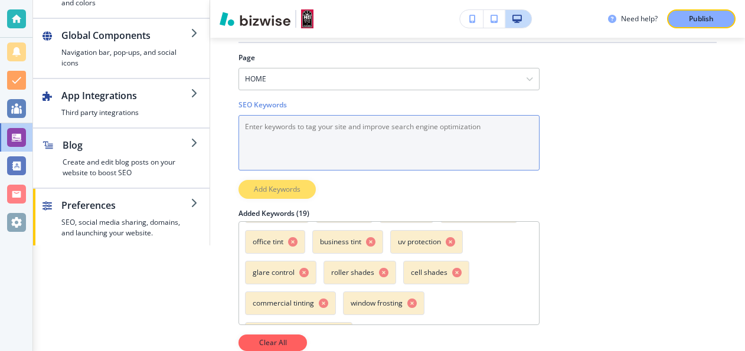
click at [262, 115] on Keywords "SEO Keywords" at bounding box center [389, 143] width 301 height 56
type Keywords "window film near me"
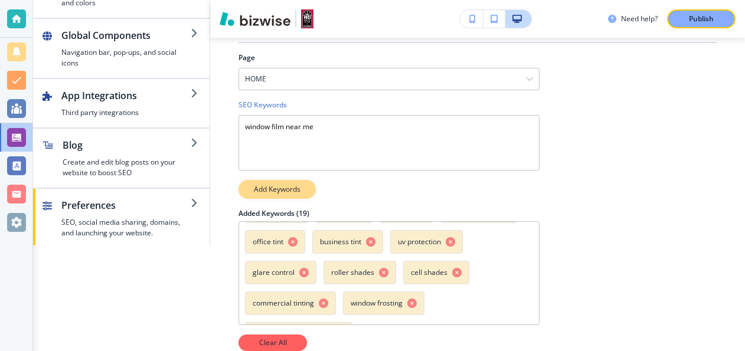
click at [279, 184] on p "Add Keywords" at bounding box center [277, 189] width 47 height 11
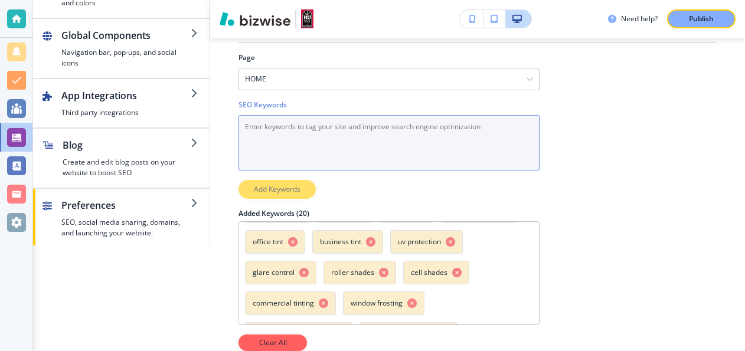
click at [339, 119] on Keywords "SEO Keywords" at bounding box center [389, 143] width 301 height 56
type Keywords "Llumar window film"
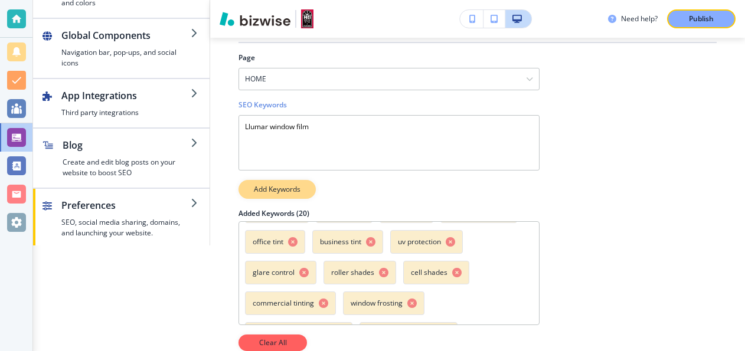
click at [286, 185] on p "Add Keywords" at bounding box center [277, 189] width 47 height 11
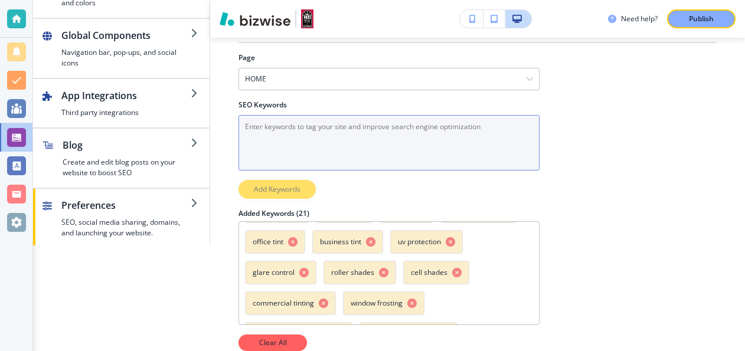
click at [283, 119] on Keywords "SEO Keywords" at bounding box center [389, 143] width 301 height 56
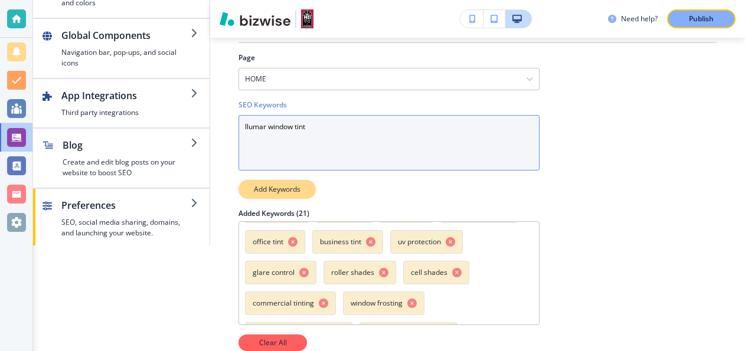
type Keywords "llumar window tint"
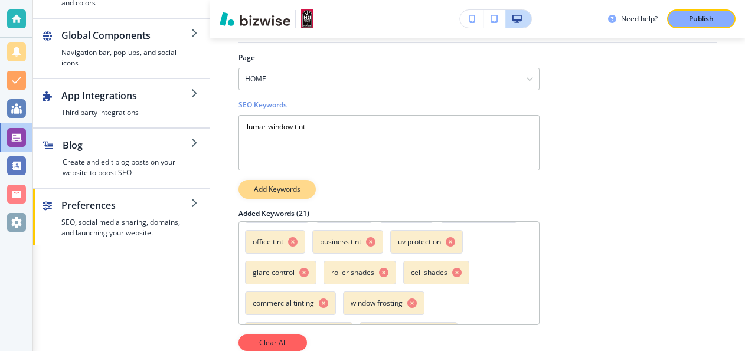
click at [301, 184] on p "Add Keywords" at bounding box center [277, 189] width 47 height 11
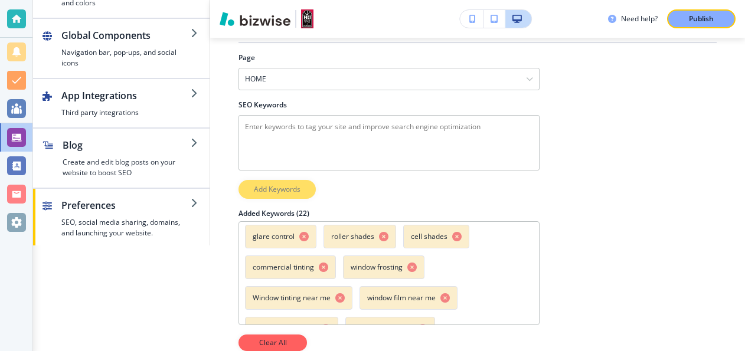
scroll to position [181, 0]
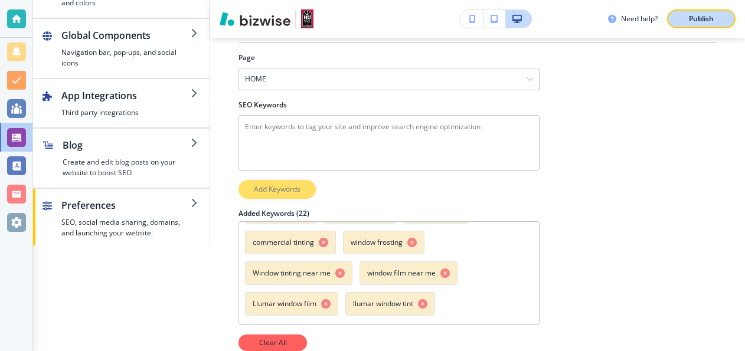
click at [708, 19] on p "Publish" at bounding box center [701, 19] width 25 height 11
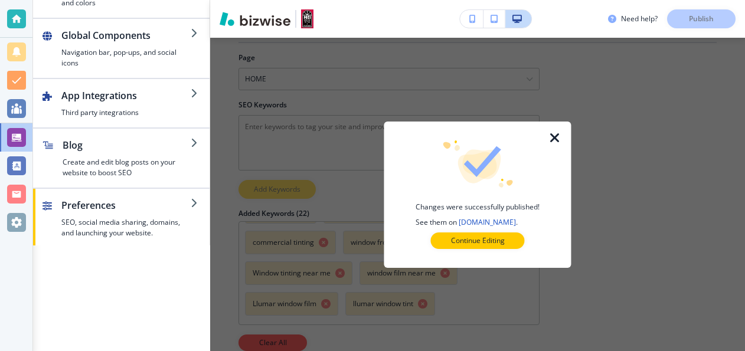
click at [556, 138] on icon "button" at bounding box center [555, 138] width 14 height 14
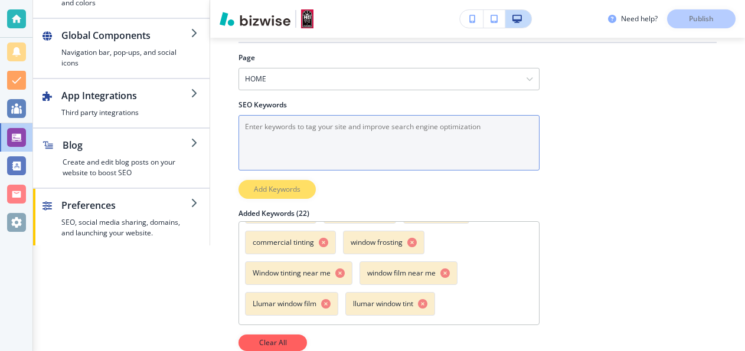
click at [263, 118] on Keywords "SEO Keywords" at bounding box center [389, 143] width 301 height 56
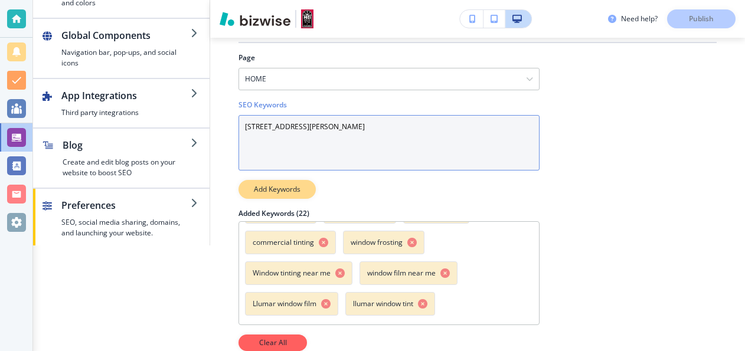
type Keywords "152 horton st"
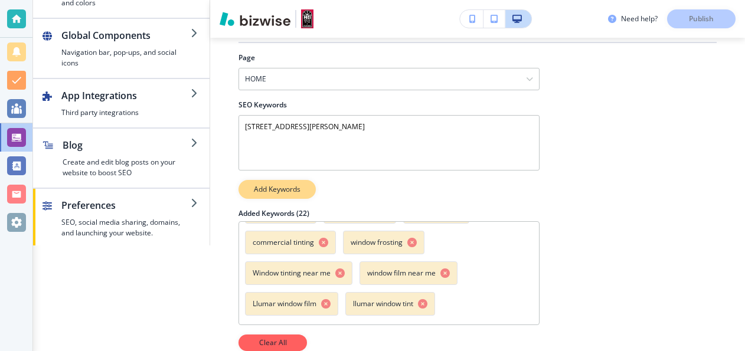
click at [287, 184] on p "Add Keywords" at bounding box center [277, 189] width 47 height 11
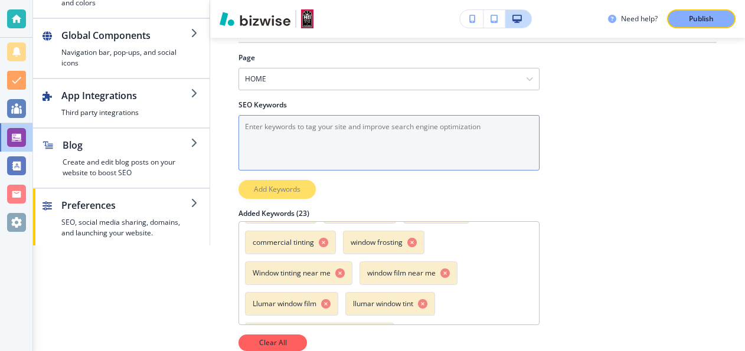
click at [306, 126] on Keywords "SEO Keywords" at bounding box center [389, 143] width 301 height 56
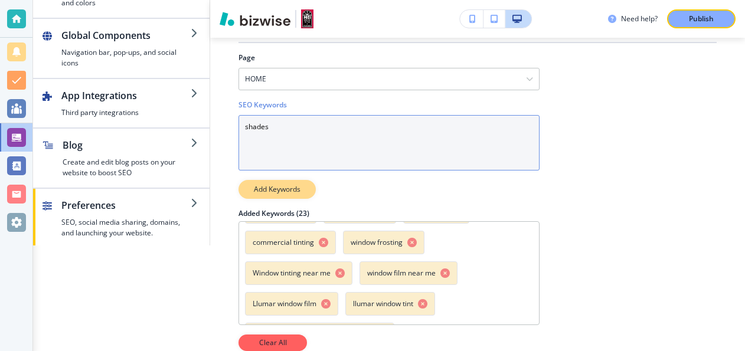
type Keywords "shades"
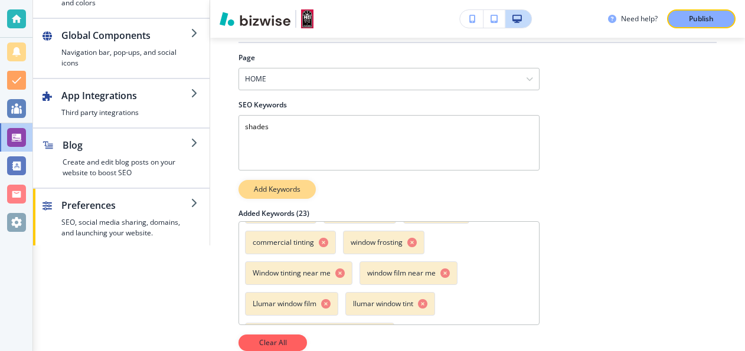
click at [262, 184] on p "Add Keywords" at bounding box center [277, 189] width 47 height 11
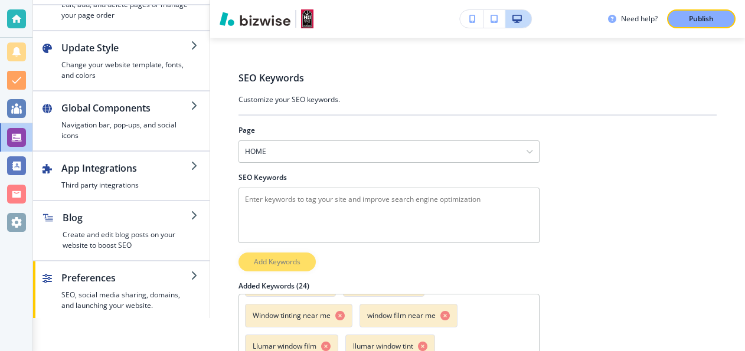
scroll to position [59, 0]
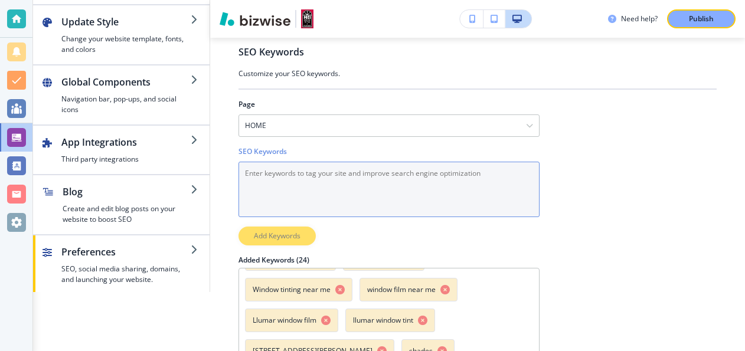
click at [291, 171] on Keywords "SEO Keywords" at bounding box center [389, 190] width 301 height 56
type Keywords "custom tint"
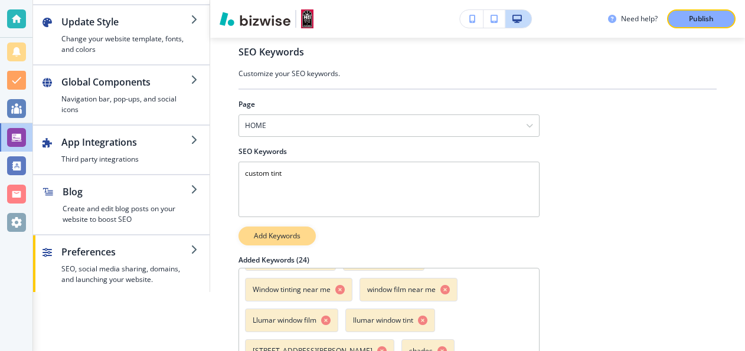
click at [274, 233] on p "Add Keywords" at bounding box center [277, 236] width 47 height 11
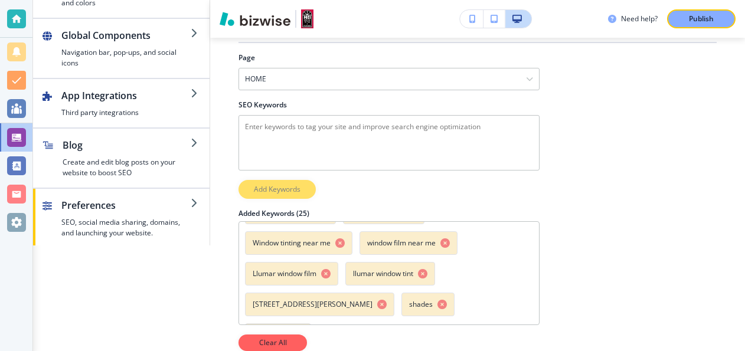
scroll to position [0, 0]
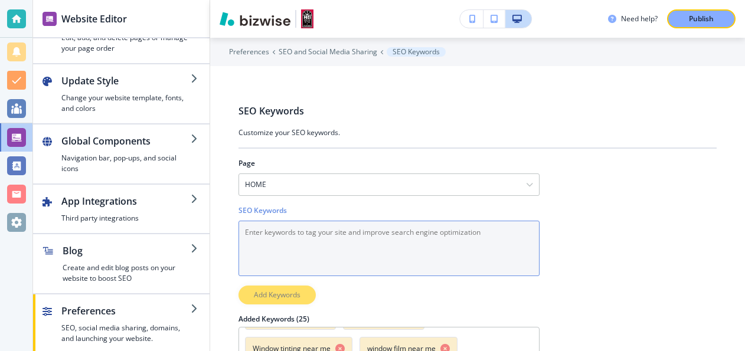
click at [255, 233] on Keywords "SEO Keywords" at bounding box center [389, 249] width 301 height 56
type Keywords "Vista window films"
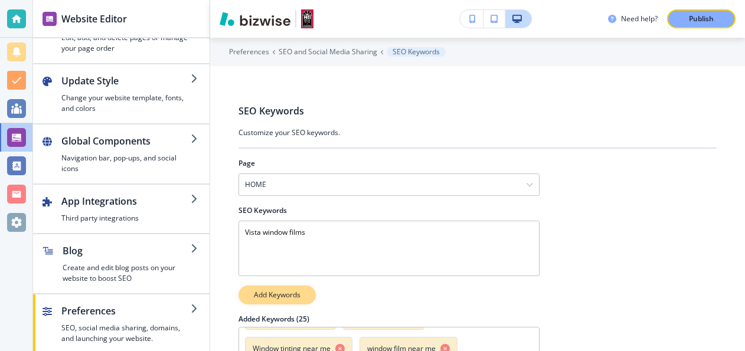
click at [277, 291] on p "Add Keywords" at bounding box center [277, 295] width 47 height 11
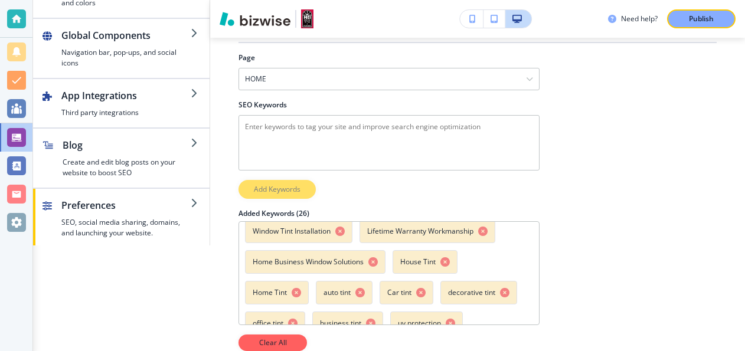
scroll to position [6, 0]
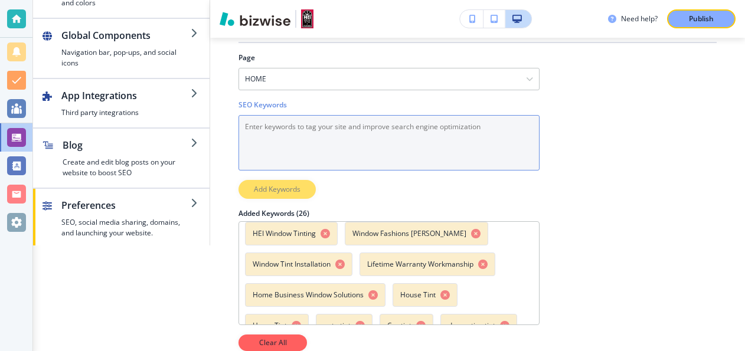
click at [379, 122] on Keywords "SEO Keywords" at bounding box center [389, 143] width 301 height 56
type Keywords "sun room tinting"
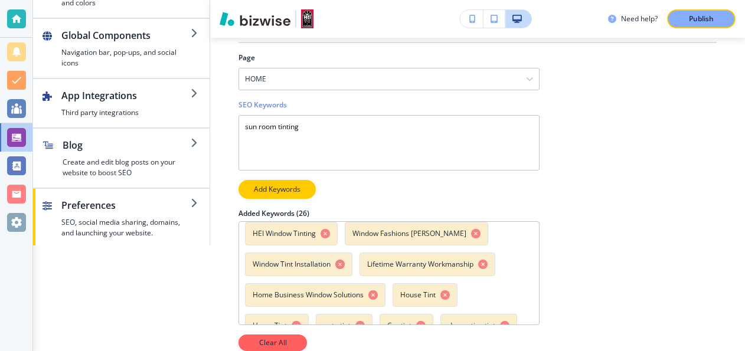
click at [276, 184] on p "Add Keywords" at bounding box center [277, 189] width 47 height 11
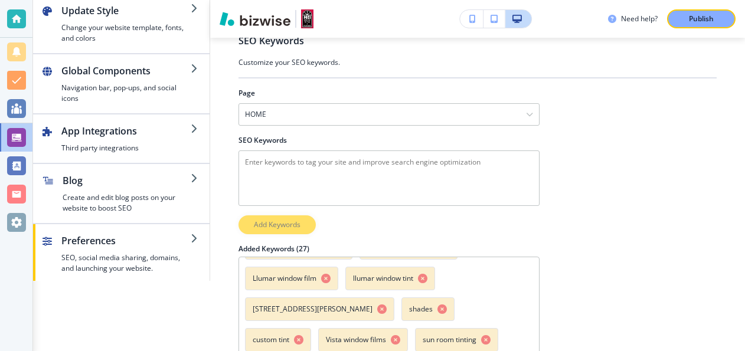
scroll to position [0, 0]
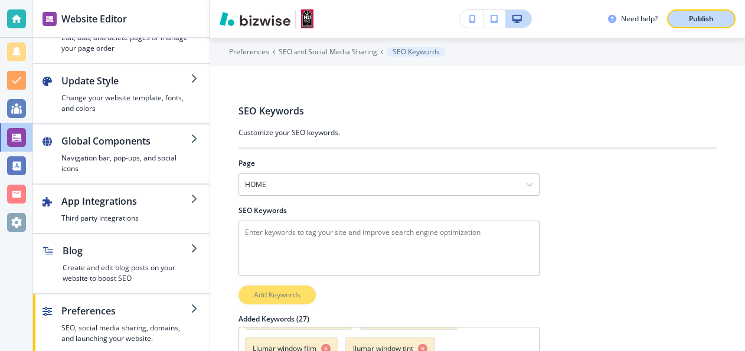
click at [697, 18] on p "Publish" at bounding box center [701, 19] width 25 height 11
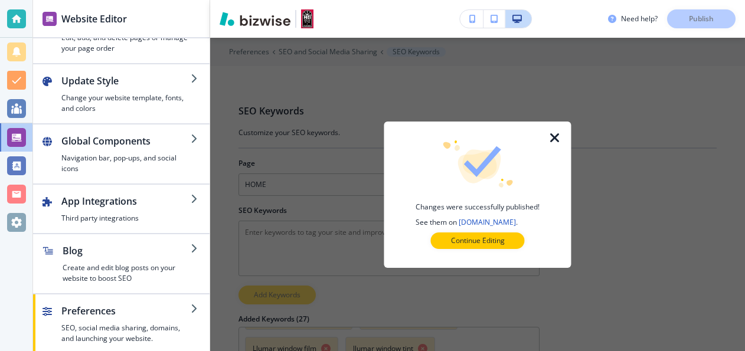
click at [558, 132] on icon "button" at bounding box center [555, 138] width 14 height 14
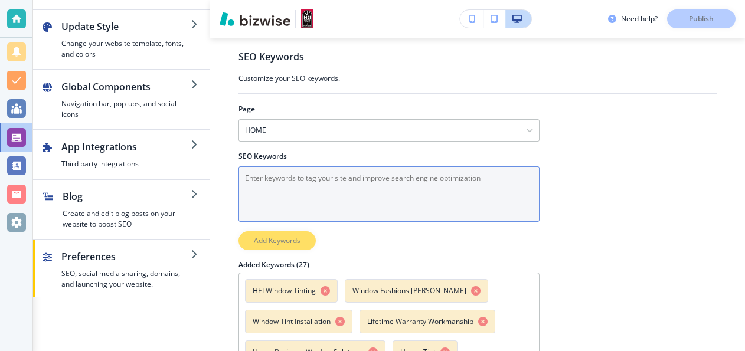
click at [328, 182] on Keywords "SEO Keywords" at bounding box center [389, 195] width 301 height 56
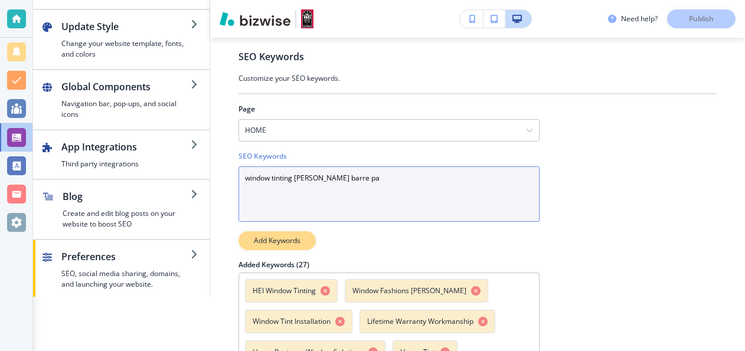
type Keywords "window tinting wilkes barre pa"
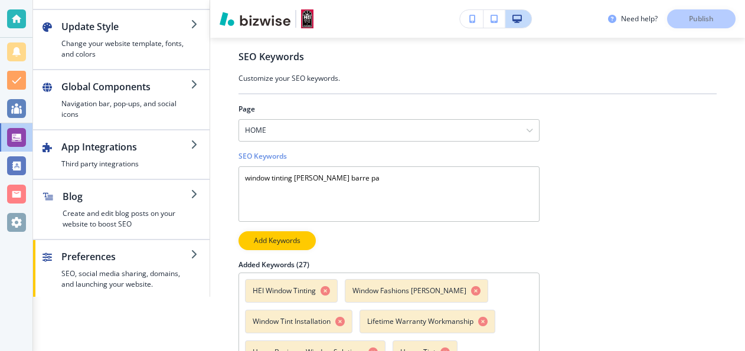
click at [252, 237] on button "Add Keywords" at bounding box center [277, 241] width 77 height 19
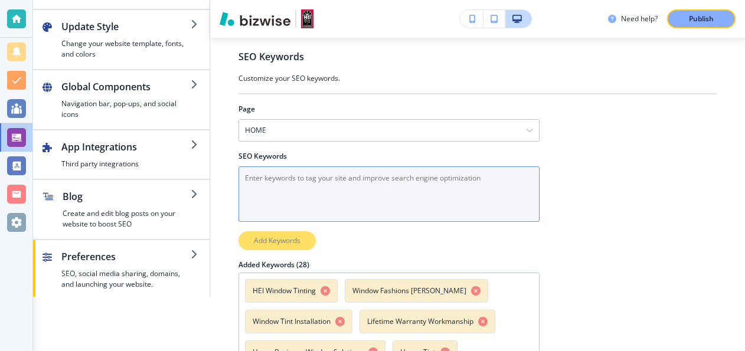
click at [260, 191] on Keywords "SEO Keywords" at bounding box center [389, 195] width 301 height 56
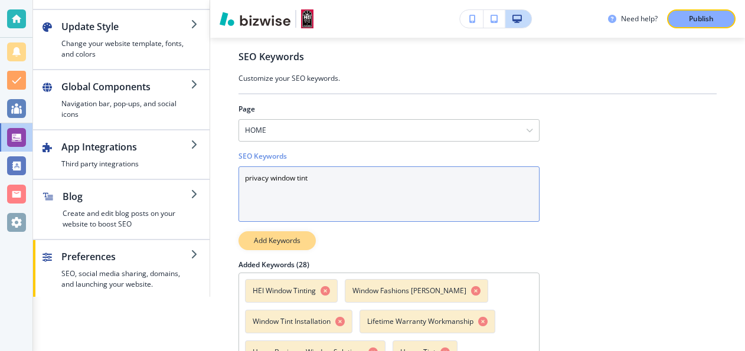
type Keywords "privacy window tint"
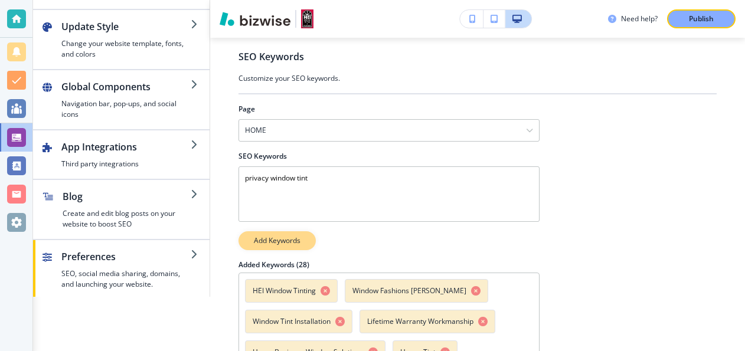
click at [276, 237] on p "Add Keywords" at bounding box center [277, 241] width 47 height 11
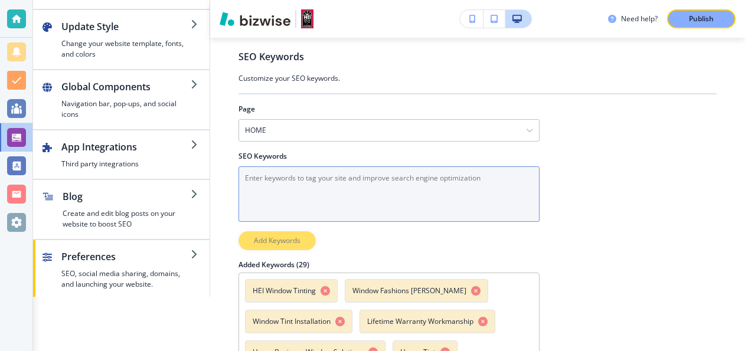
click at [284, 194] on Keywords "SEO Keywords" at bounding box center [389, 195] width 301 height 56
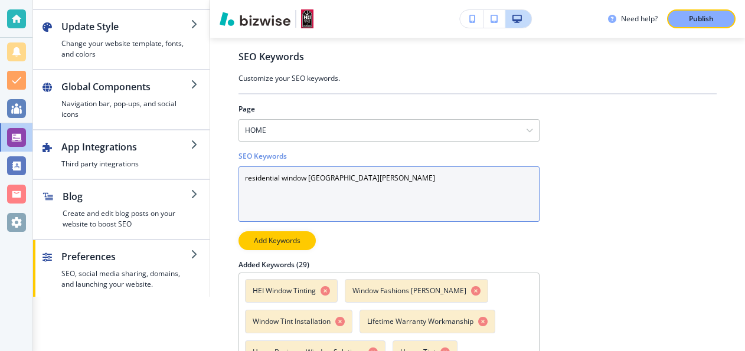
type Keywords "residential window tinting wilkes barre pa"
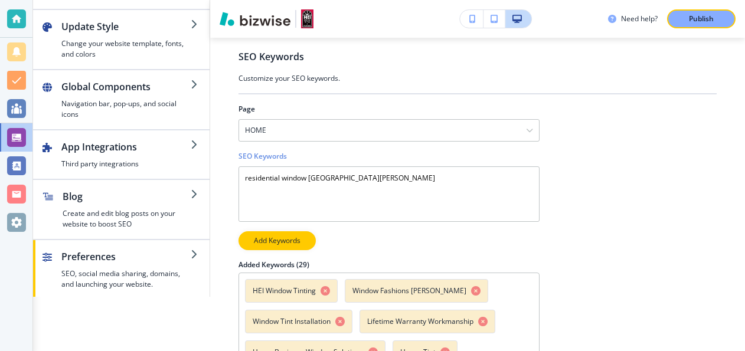
click at [281, 228] on div at bounding box center [389, 226] width 301 height 9
click at [269, 238] on p "Add Keywords" at bounding box center [277, 241] width 47 height 11
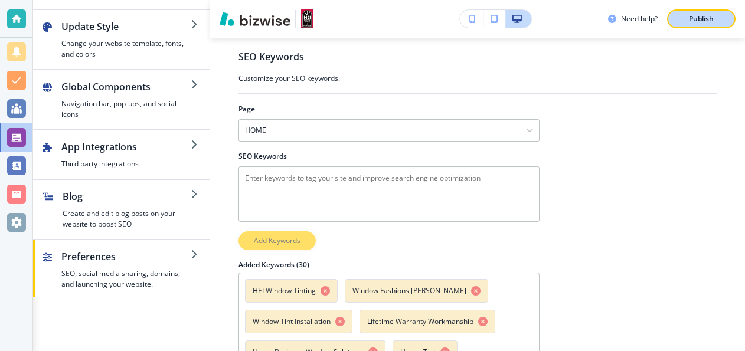
click at [692, 14] on p "Publish" at bounding box center [701, 19] width 25 height 11
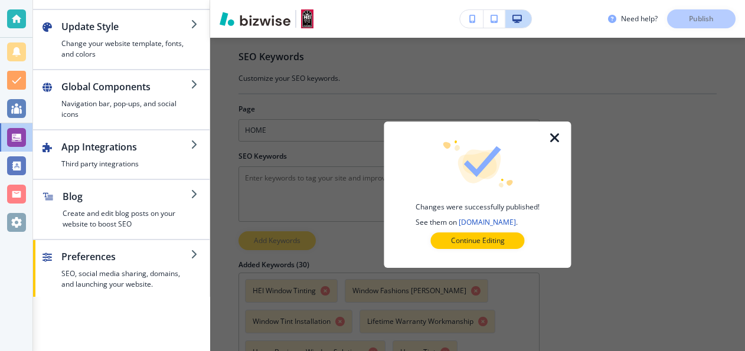
click at [553, 135] on icon "button" at bounding box center [555, 138] width 14 height 14
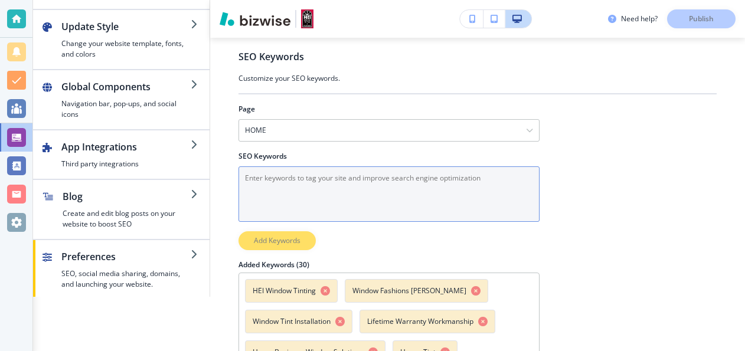
click at [370, 175] on Keywords "SEO Keywords" at bounding box center [389, 195] width 301 height 56
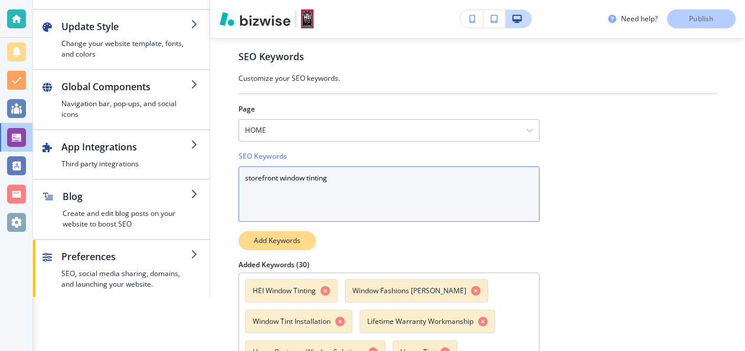
type Keywords "storefront window tinting"
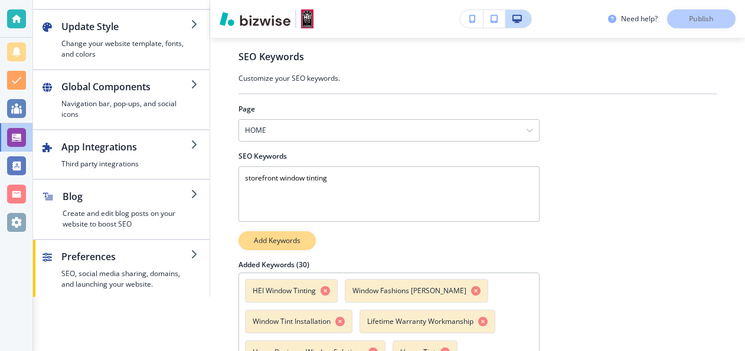
click at [298, 236] on p "Add Keywords" at bounding box center [277, 241] width 47 height 11
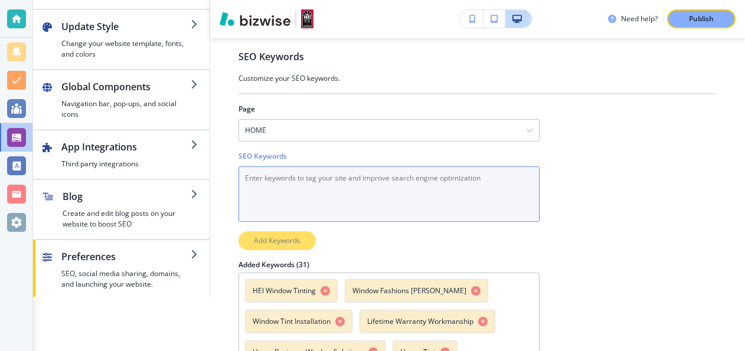
click at [265, 181] on Keywords "SEO Keywords" at bounding box center [389, 195] width 301 height 56
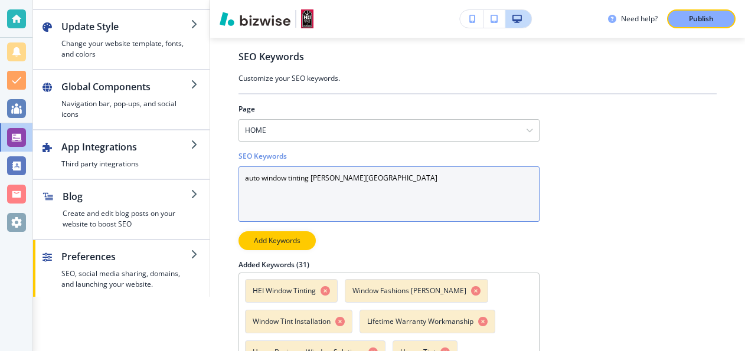
click at [345, 211] on Keywords "auto window tinting Wilkes barre pa" at bounding box center [389, 195] width 301 height 56
click at [357, 200] on Keywords "auto window tinting Wilkes barre pa" at bounding box center [389, 195] width 301 height 56
type Keywords "auto window tinting Wilkes barre pa"
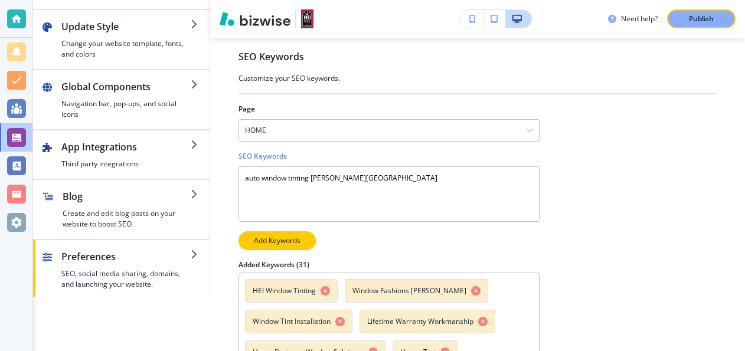
click at [282, 236] on p "Add Keywords" at bounding box center [277, 241] width 47 height 11
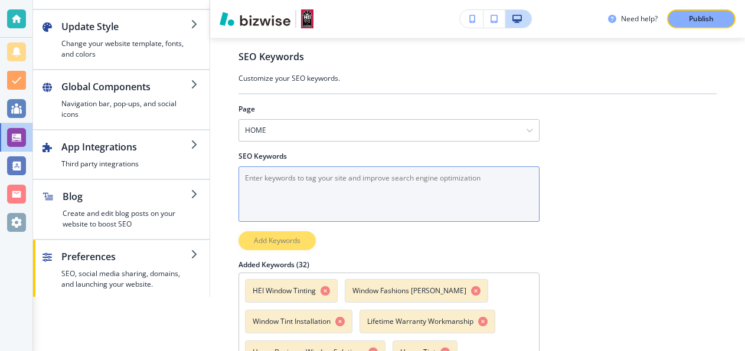
click at [281, 179] on Keywords "SEO Keywords" at bounding box center [389, 195] width 301 height 56
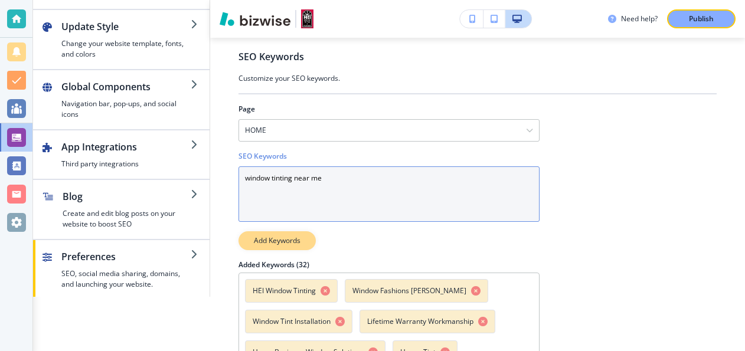
type Keywords "window tinting near me"
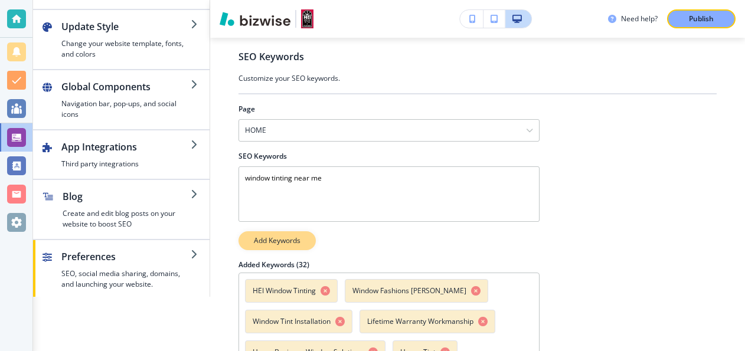
click at [280, 241] on p "Add Keywords" at bounding box center [277, 241] width 47 height 11
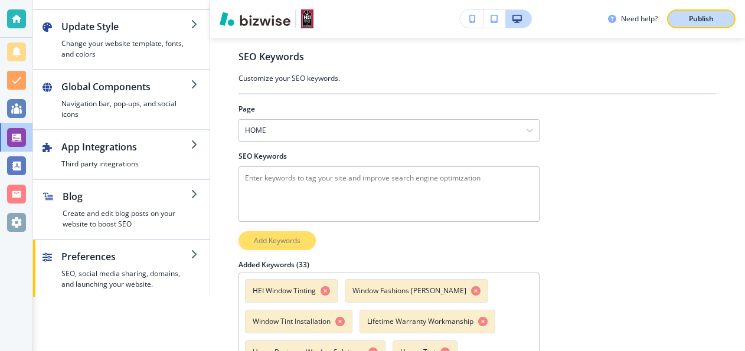
click at [702, 22] on p "Publish" at bounding box center [701, 19] width 25 height 11
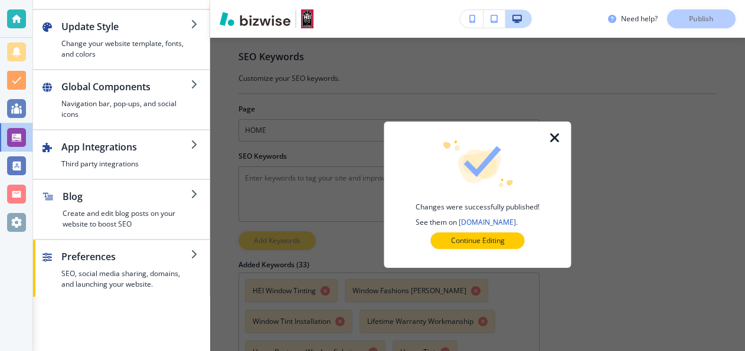
click at [555, 136] on icon "button" at bounding box center [555, 138] width 14 height 14
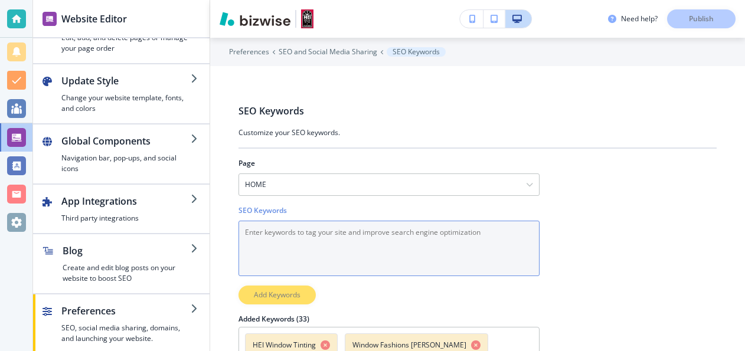
click at [260, 229] on Keywords "SEO Keywords" at bounding box center [389, 249] width 301 height 56
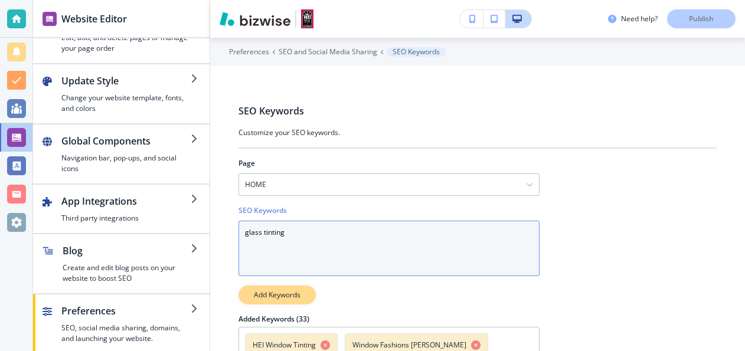
type Keywords "glass tinting"
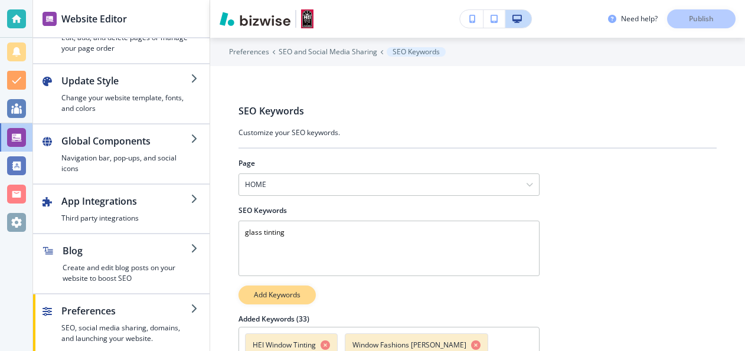
click at [268, 296] on p "Add Keywords" at bounding box center [277, 295] width 47 height 11
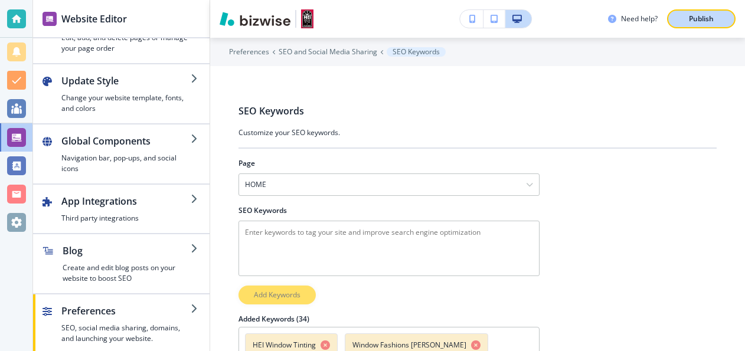
click at [701, 18] on p "Publish" at bounding box center [701, 19] width 25 height 11
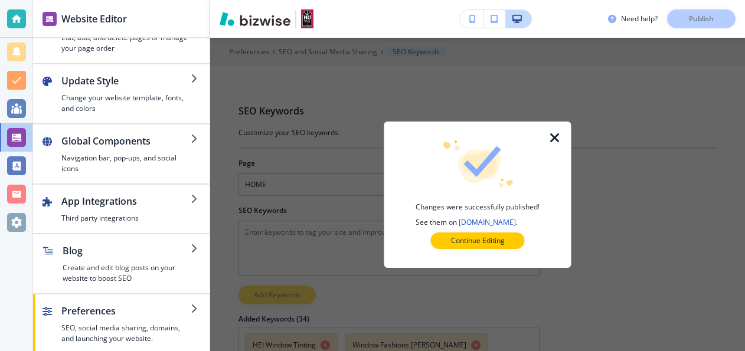
click at [552, 136] on icon "button" at bounding box center [555, 138] width 14 height 14
